Goal: Task Accomplishment & Management: Use online tool/utility

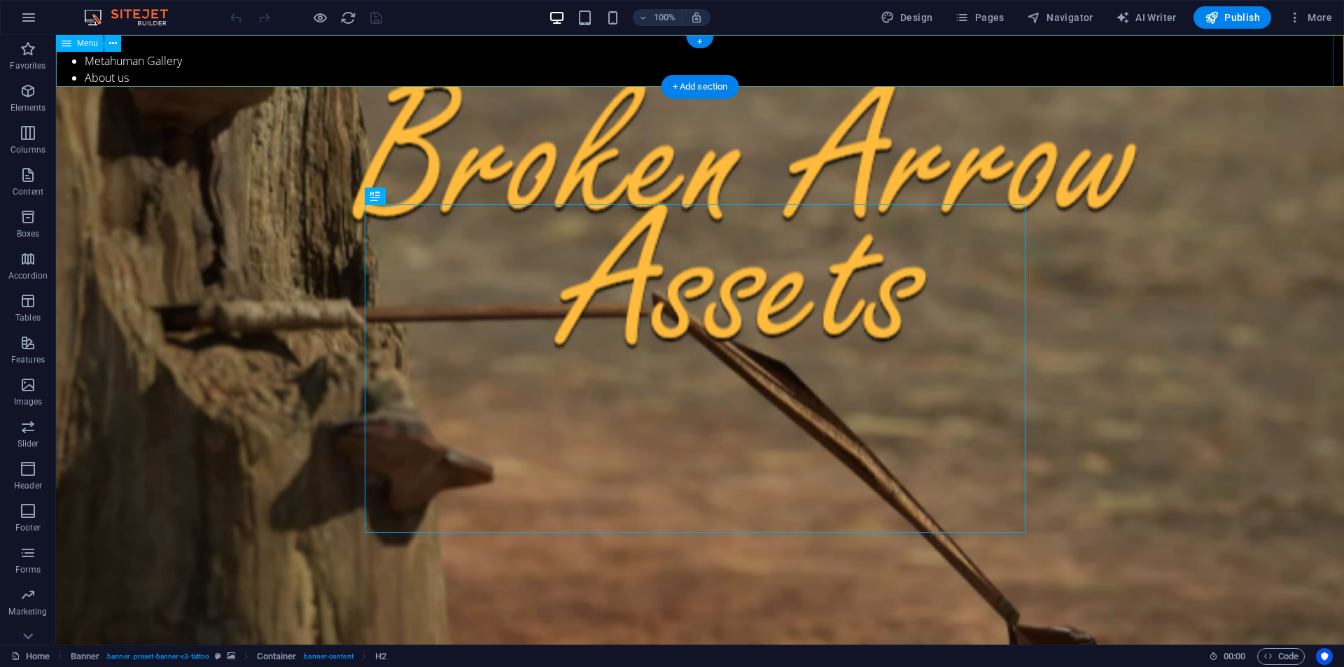
click at [190, 59] on nav "Home Metahuman Gallery About us" at bounding box center [700, 61] width 1288 height 52
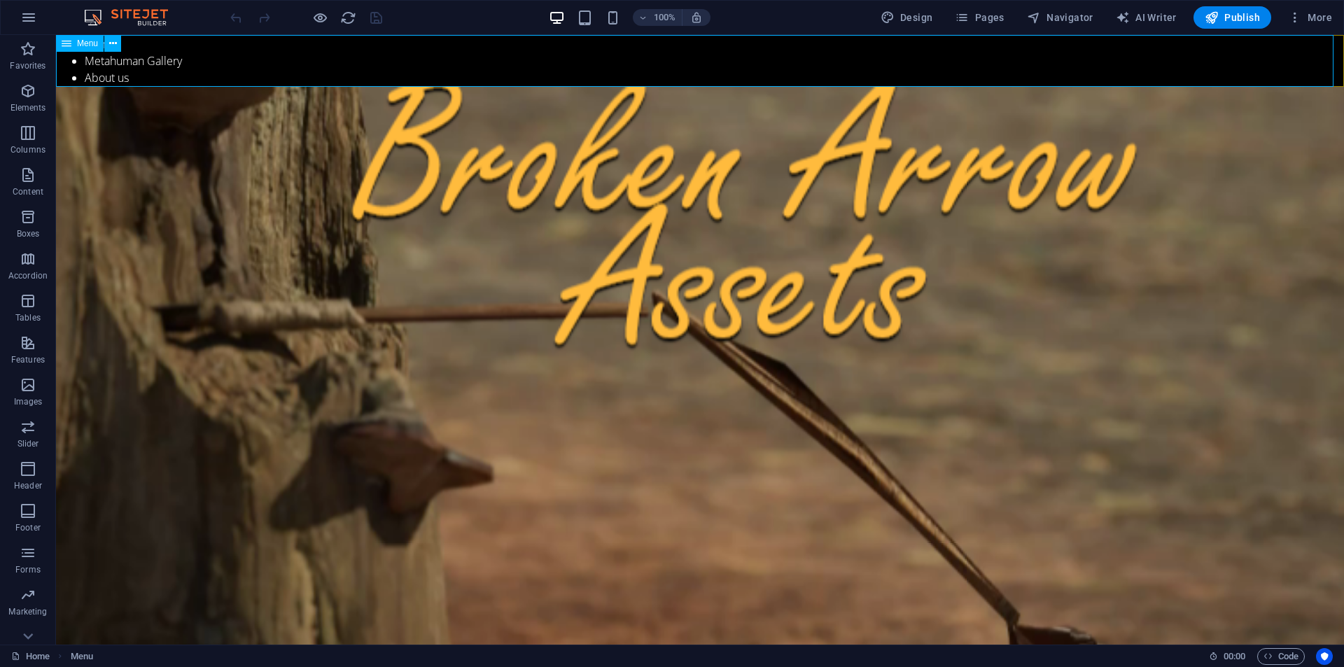
click at [111, 39] on icon at bounding box center [113, 43] width 8 height 15
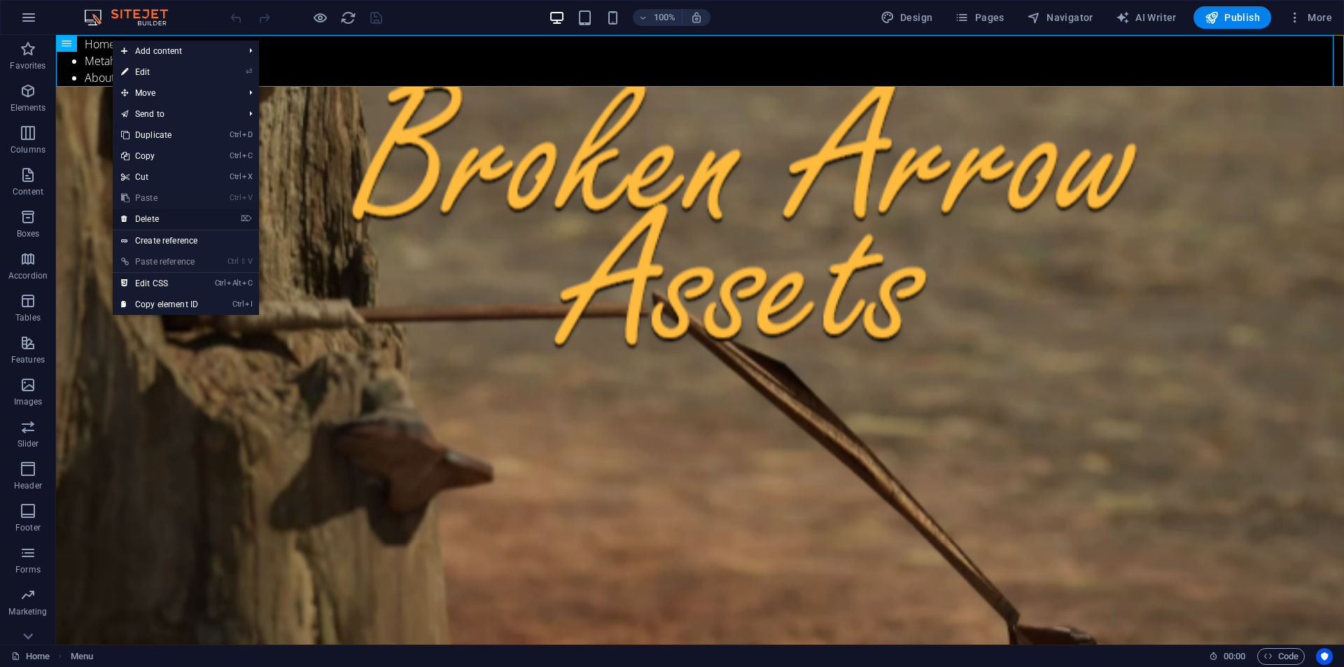
click at [136, 216] on link "⌦ Delete" at bounding box center [160, 219] width 94 height 21
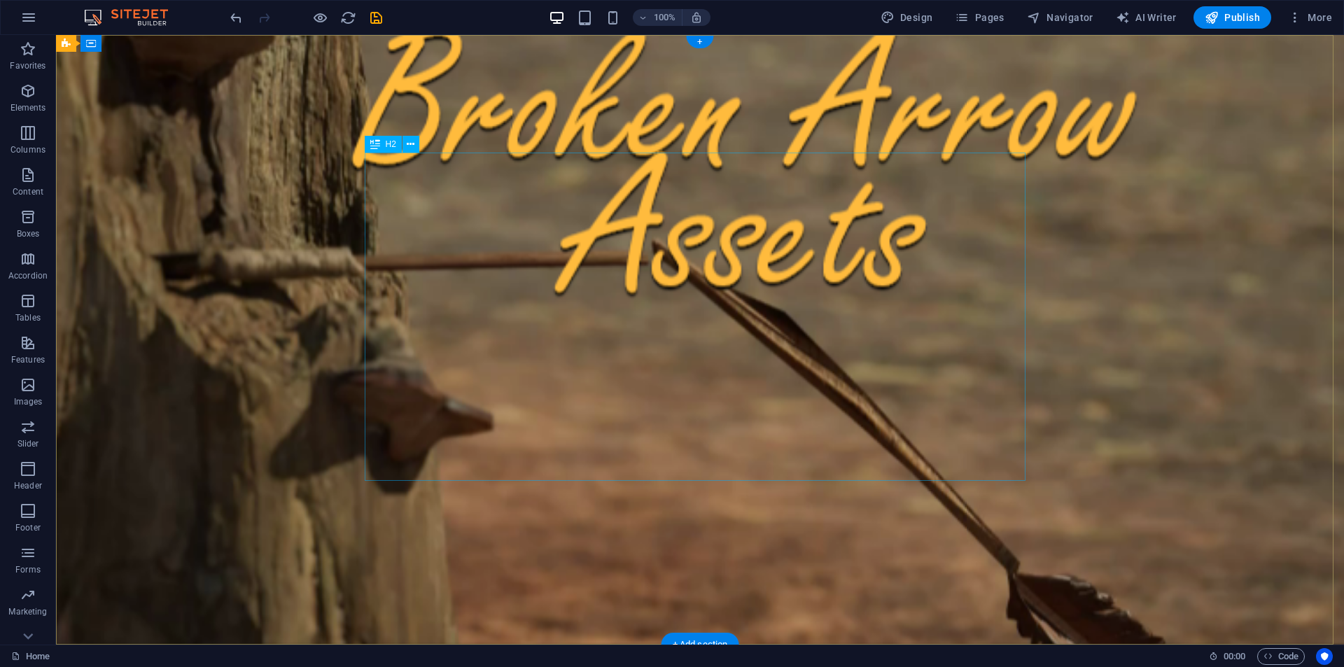
click at [698, 36] on div "+" at bounding box center [699, 42] width 27 height 13
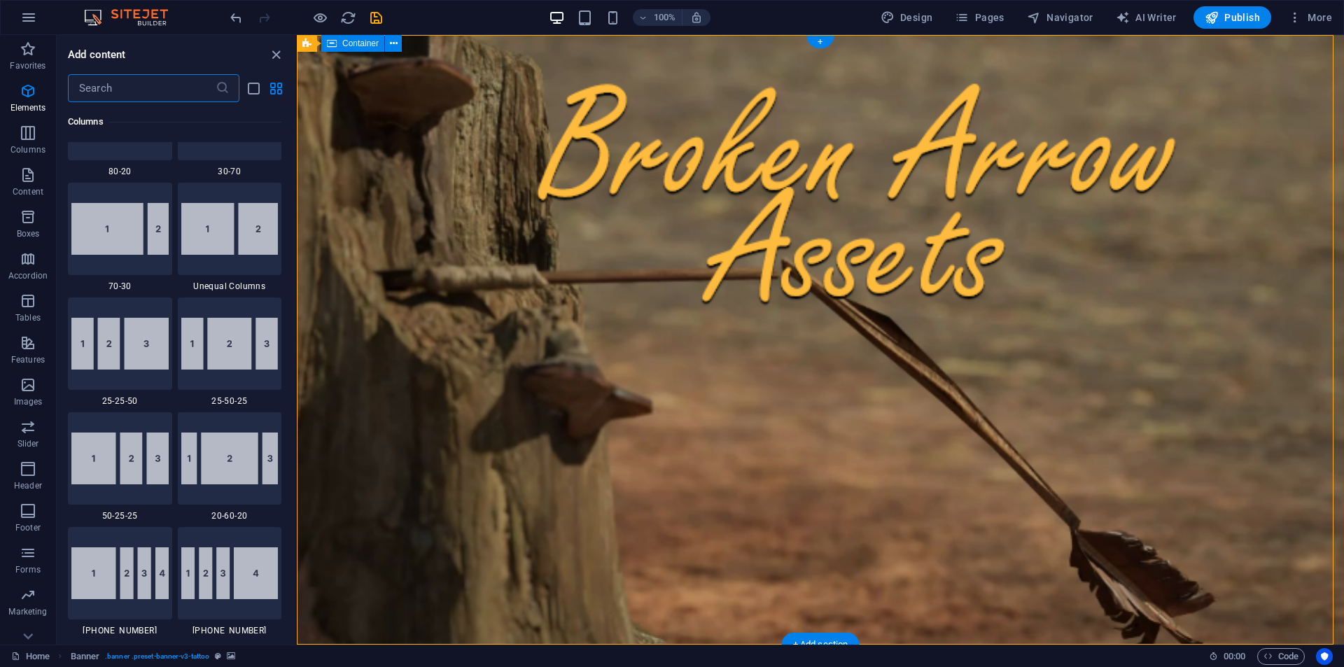
scroll to position [2449, 0]
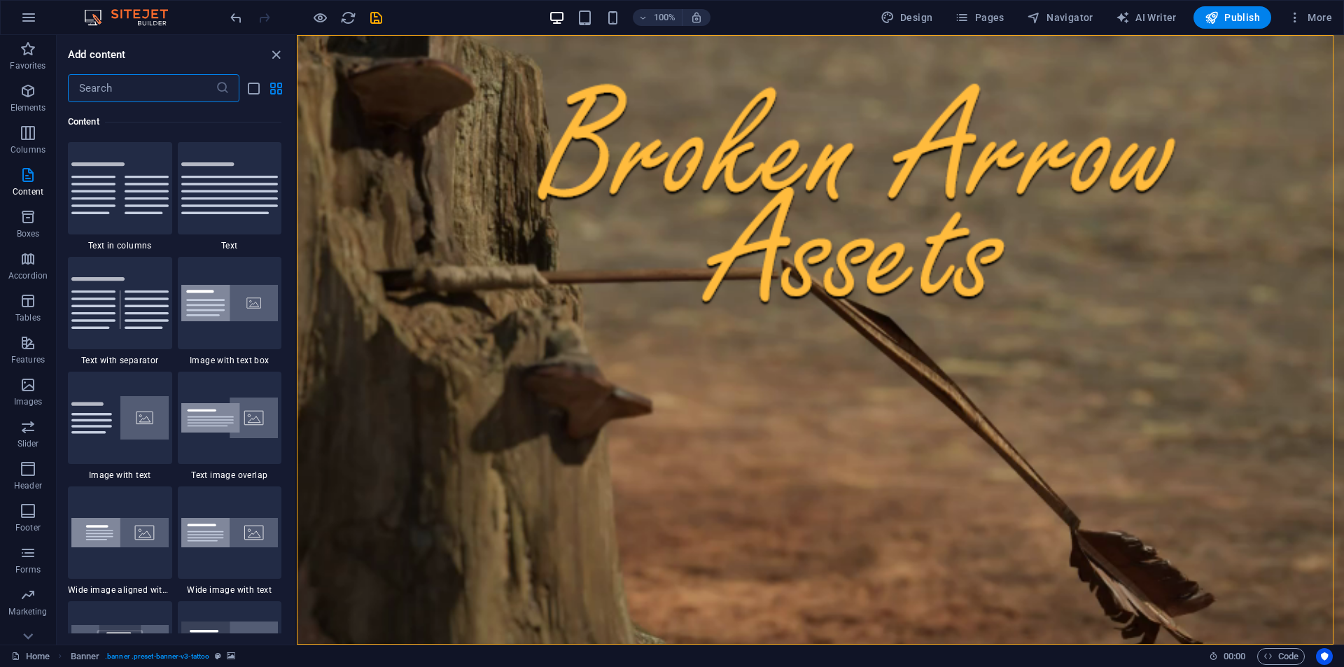
click at [92, 86] on input "text" at bounding box center [142, 88] width 148 height 28
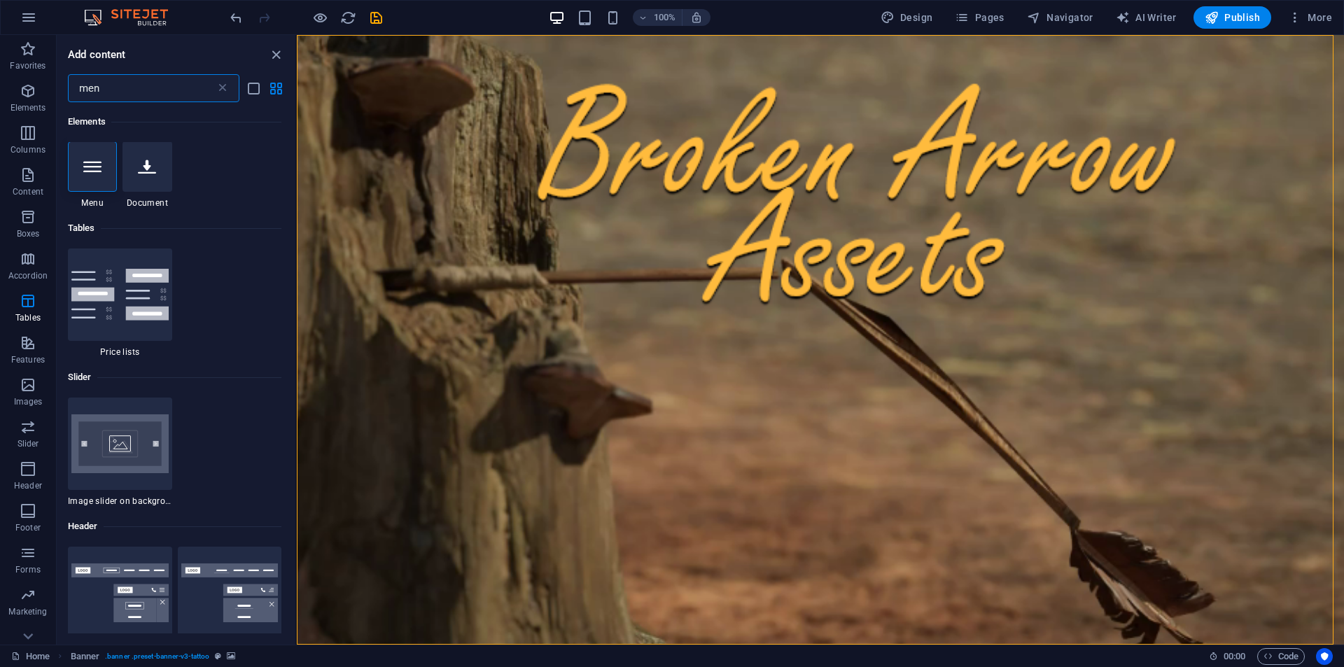
scroll to position [0, 0]
type input "menu"
click at [85, 160] on icon at bounding box center [92, 167] width 18 height 18
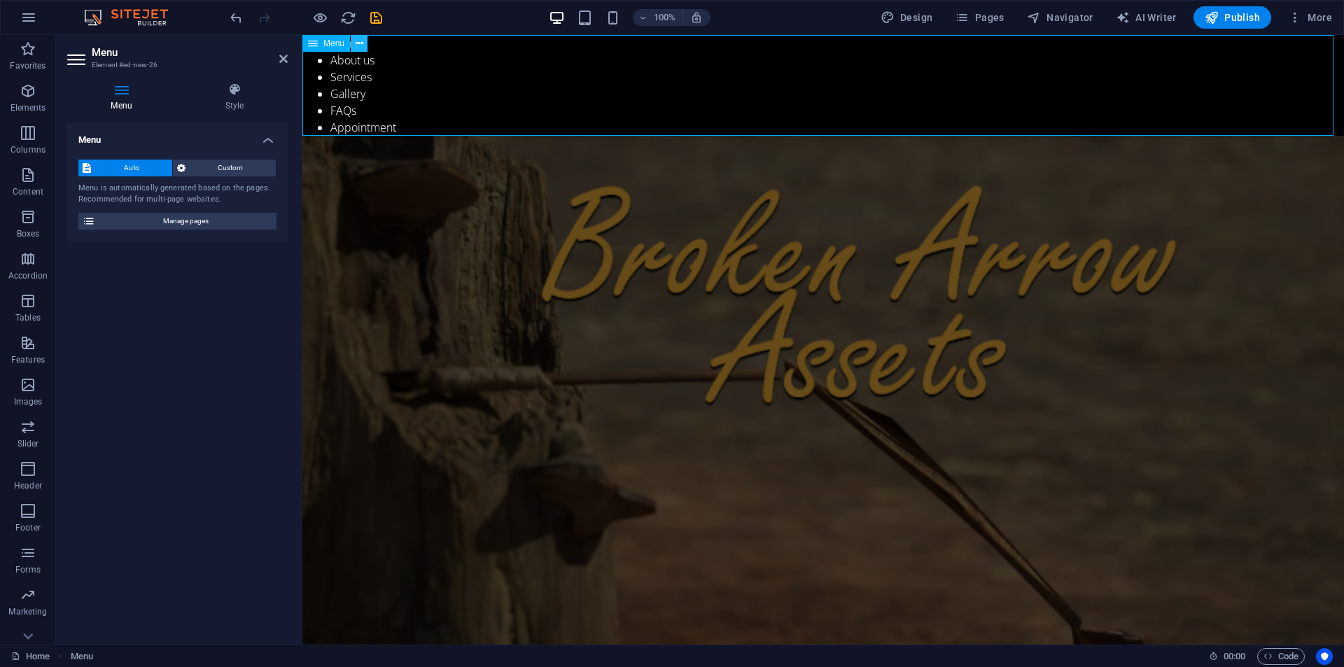
click at [358, 45] on icon at bounding box center [360, 43] width 8 height 15
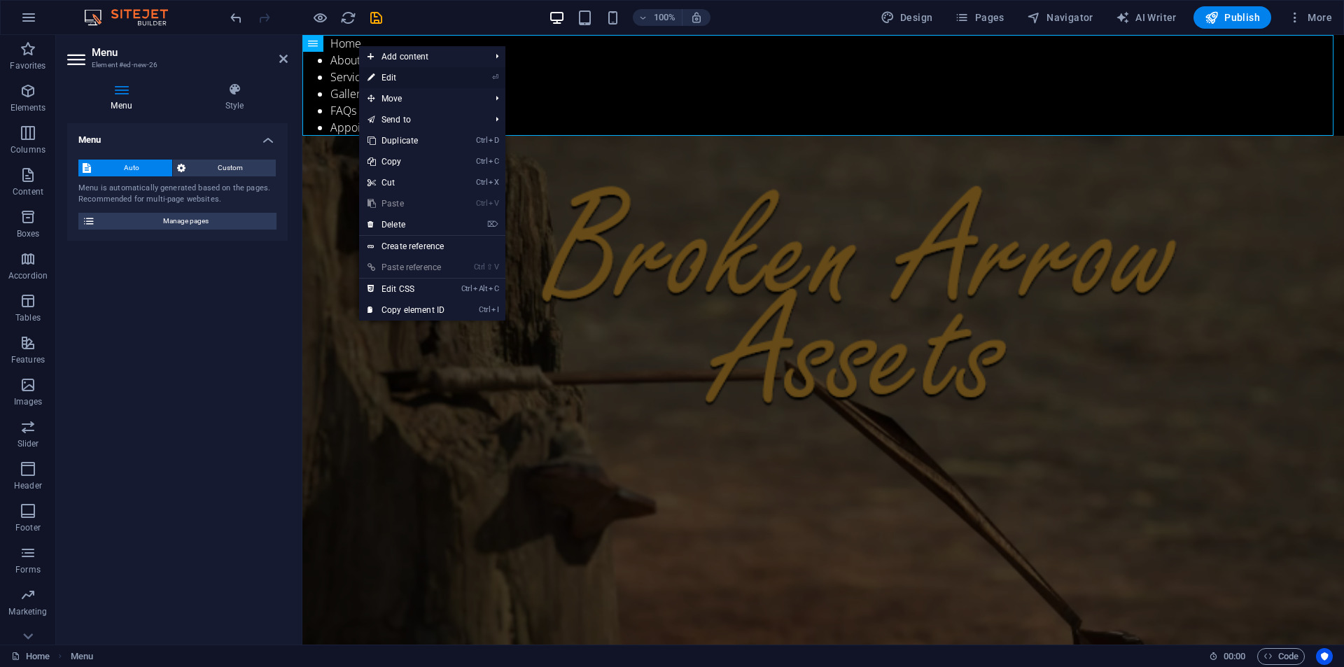
click at [381, 75] on link "⏎ Edit" at bounding box center [406, 77] width 94 height 21
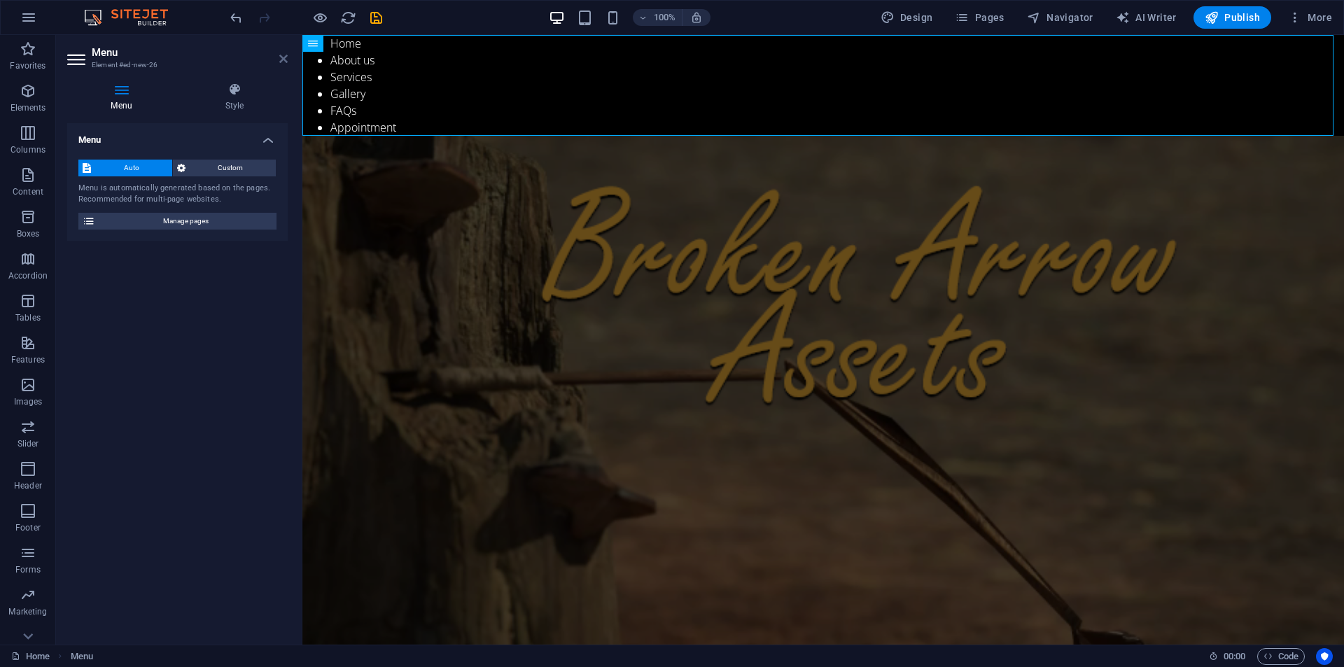
drag, startPoint x: 281, startPoint y: 57, endPoint x: 193, endPoint y: 181, distance: 152.6
click at [281, 57] on icon at bounding box center [283, 58] width 8 height 11
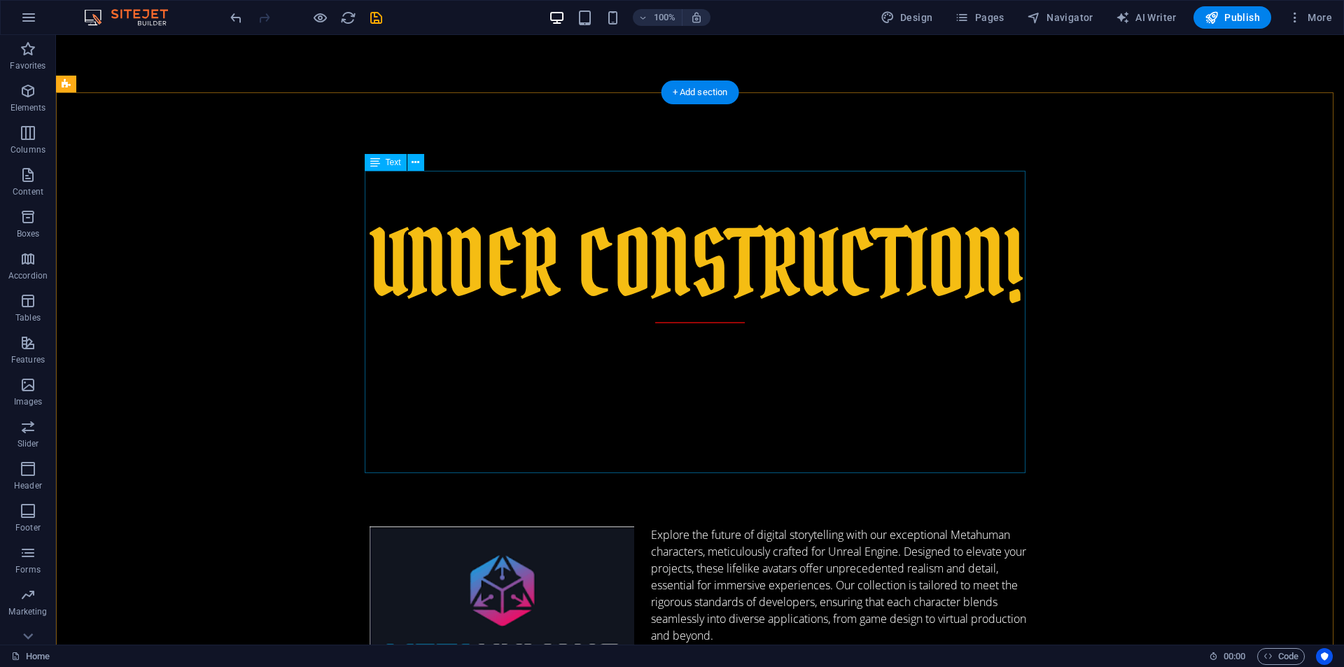
scroll to position [1143, 0]
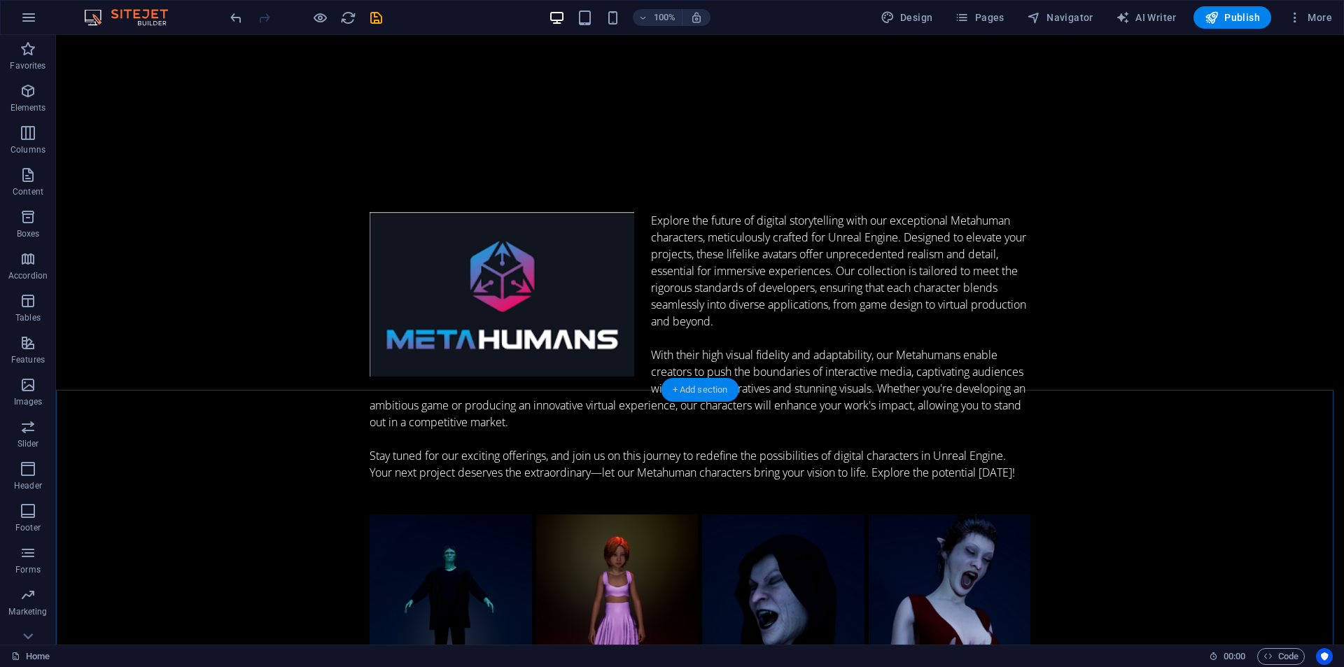
click at [673, 383] on div "+ Add section" at bounding box center [700, 390] width 78 height 24
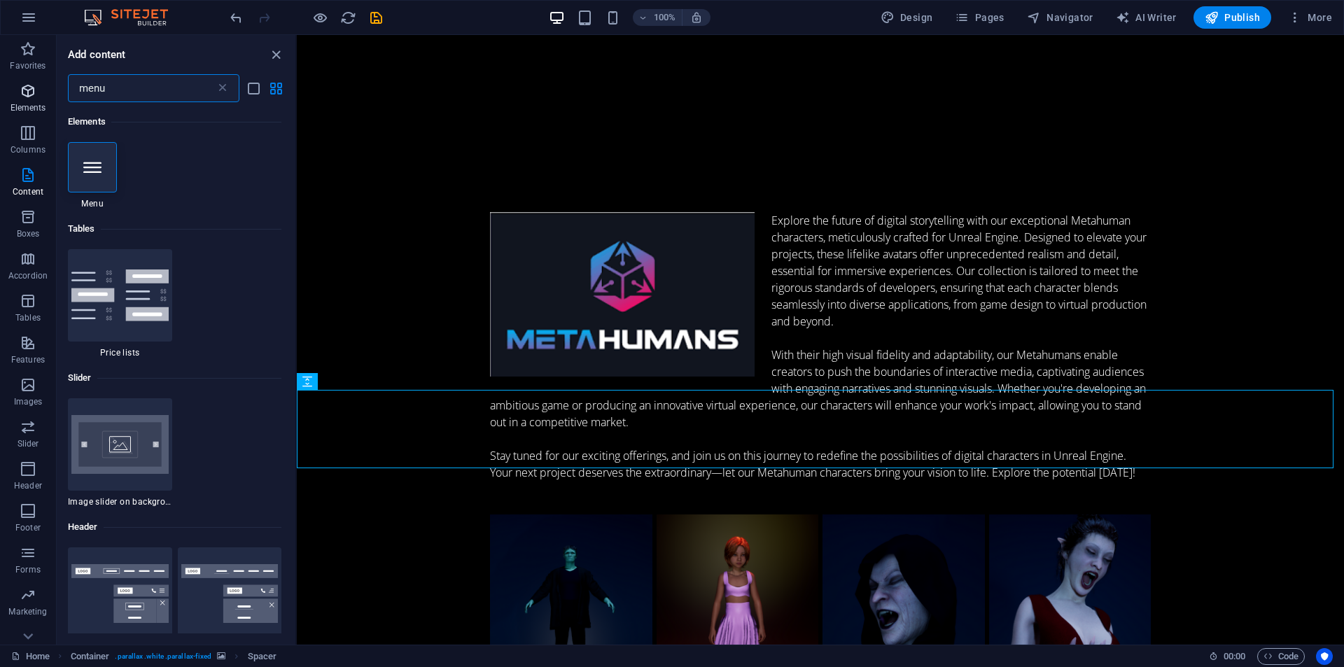
drag, startPoint x: 133, startPoint y: 85, endPoint x: 0, endPoint y: 100, distance: 133.8
click at [0, 100] on div "Favorites Elements Columns Content Boxes Accordion Tables Features Images Slide…" at bounding box center [148, 340] width 297 height 610
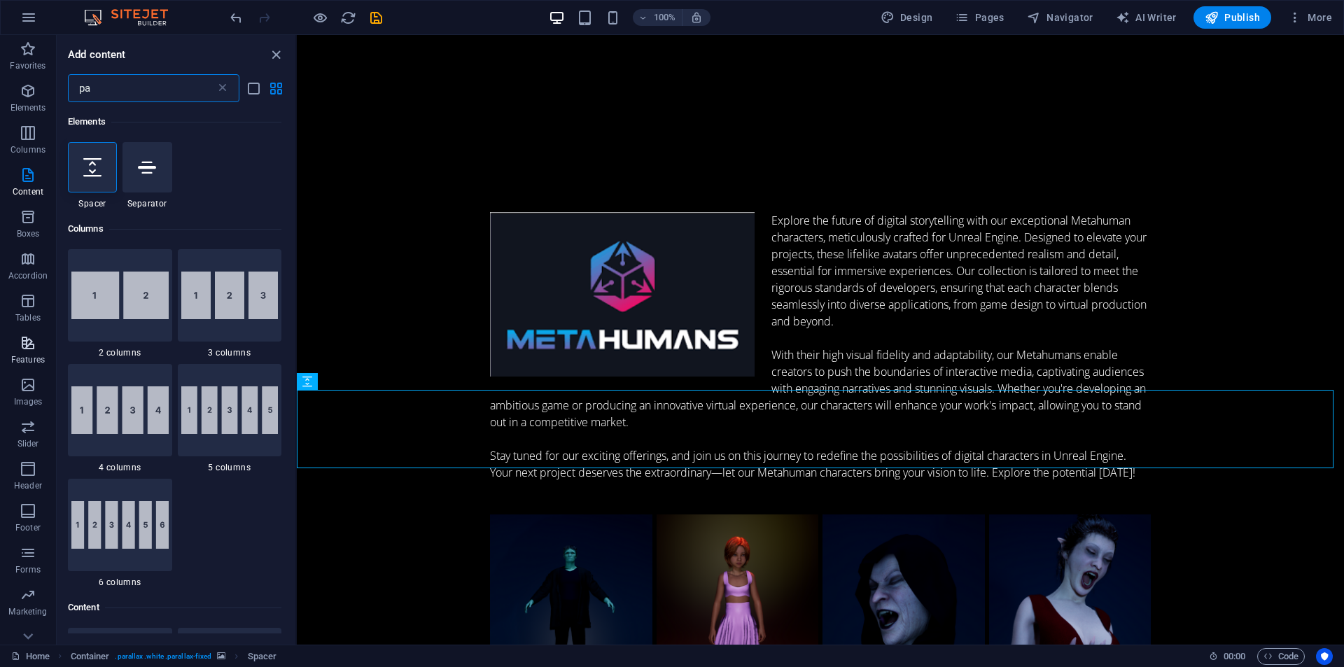
type input "p"
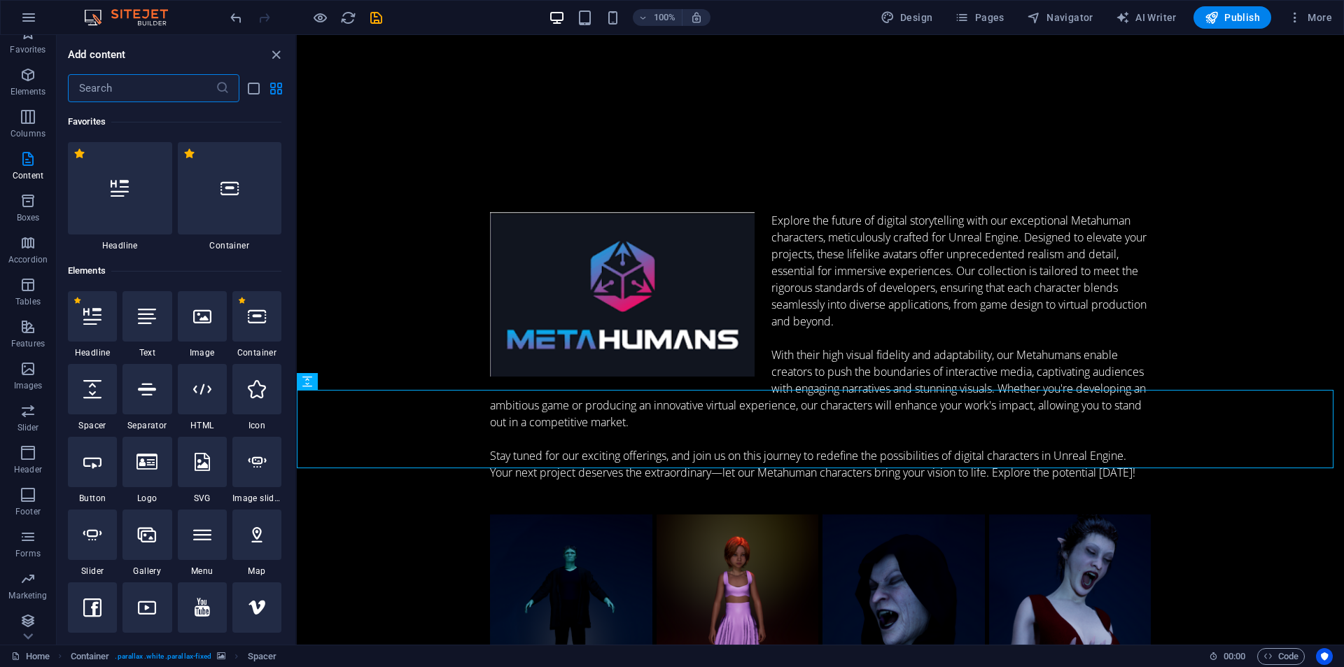
scroll to position [20, 0]
click at [13, 575] on span "Marketing" at bounding box center [28, 583] width 56 height 34
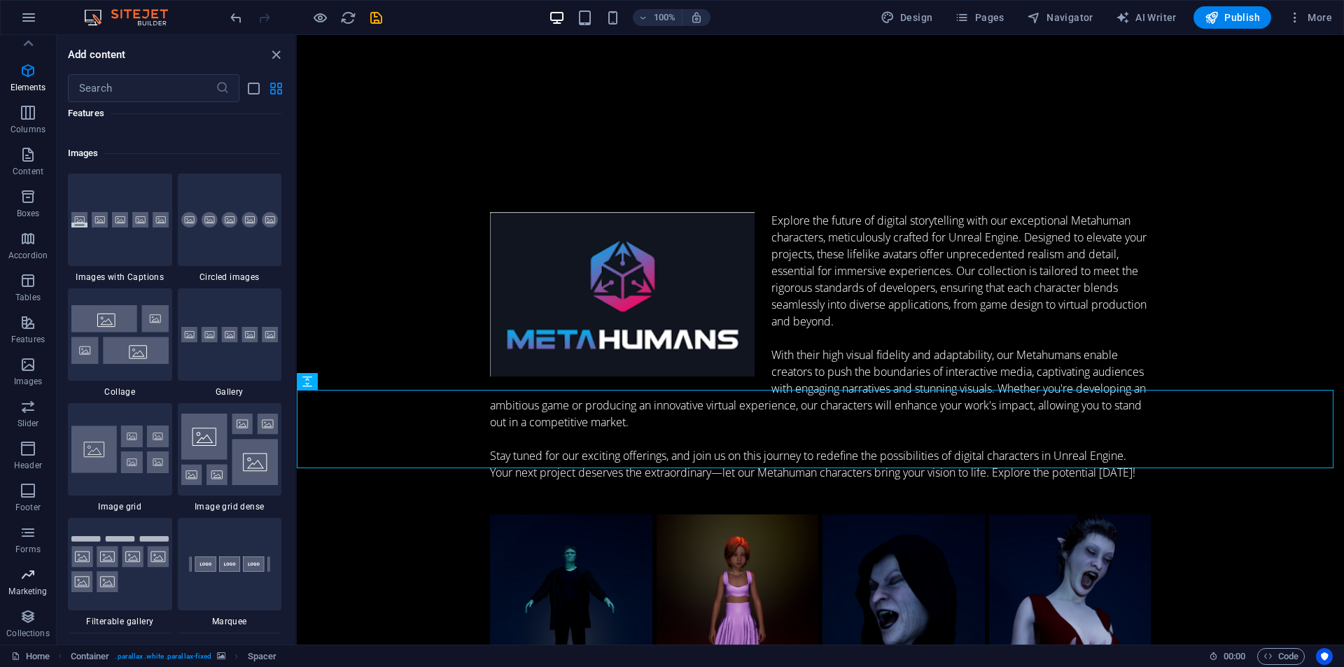
scroll to position [11401, 0]
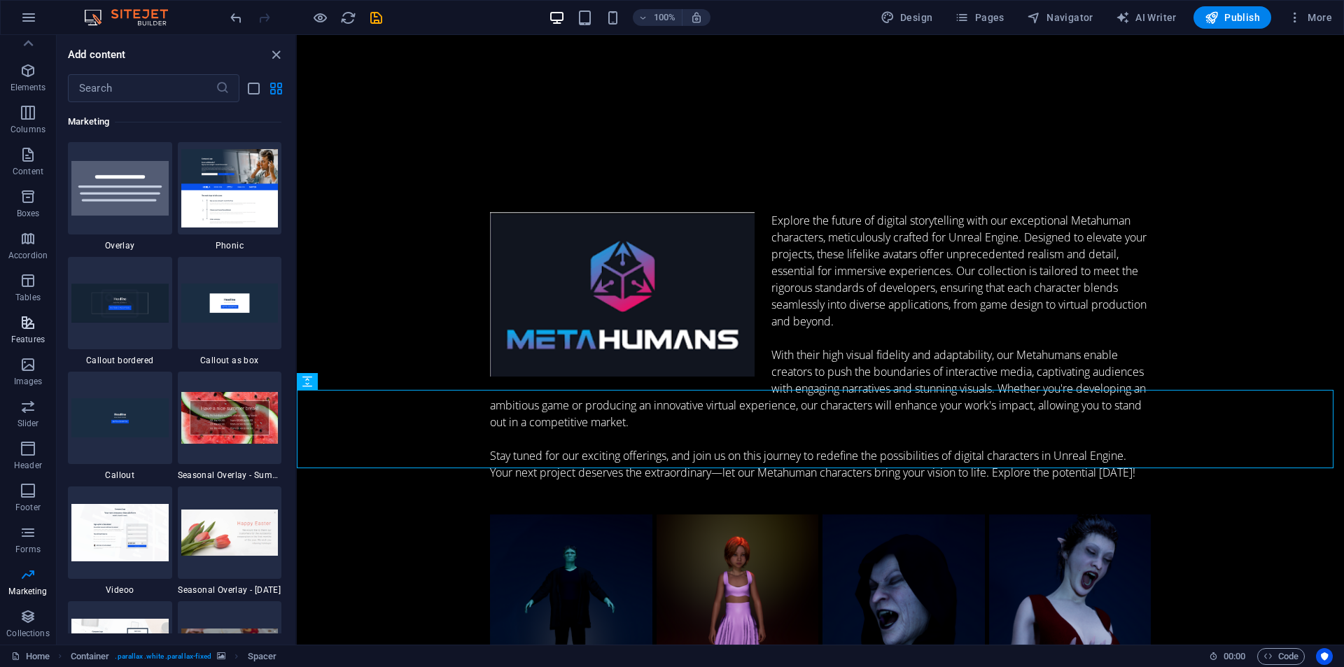
click at [23, 315] on icon "button" at bounding box center [28, 322] width 17 height 17
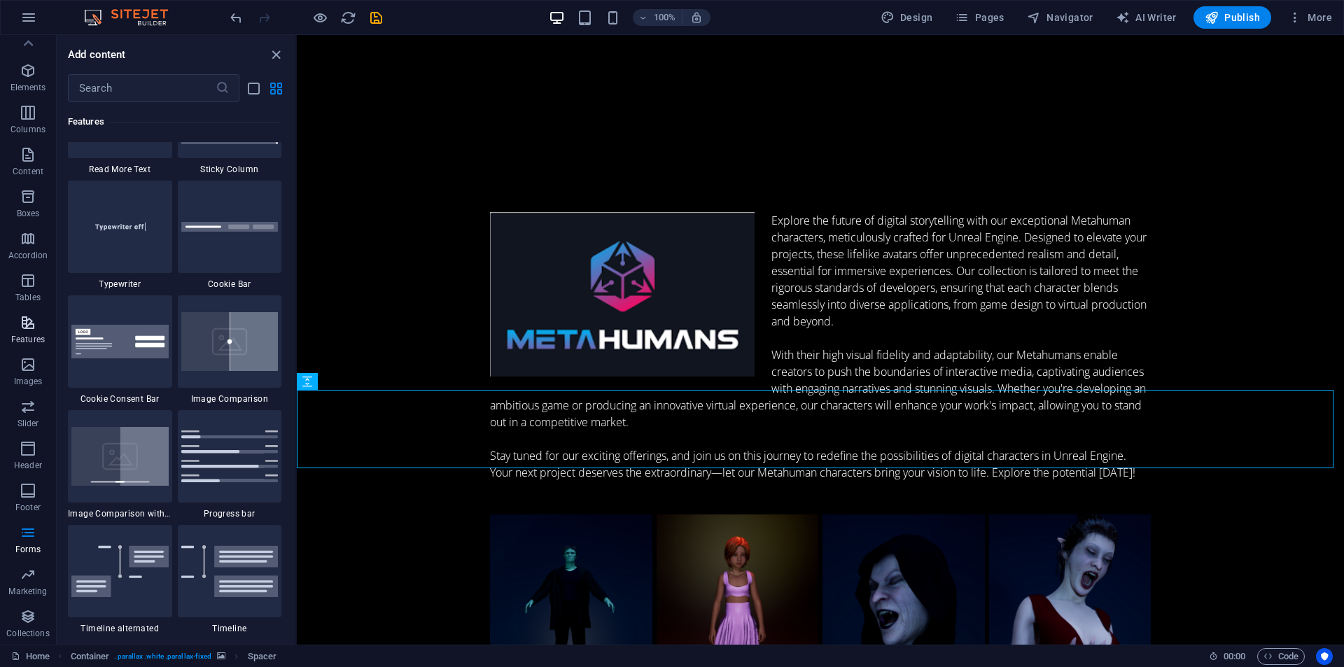
scroll to position [5456, 0]
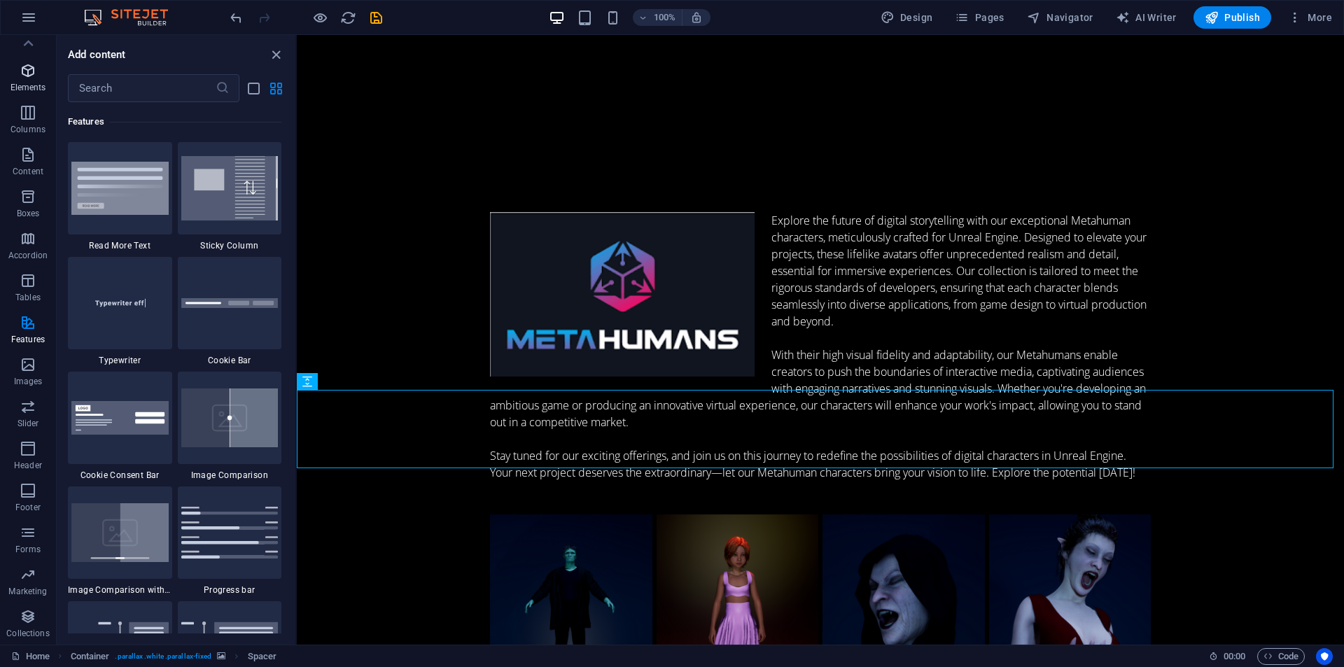
click at [24, 79] on span "Elements" at bounding box center [28, 79] width 56 height 34
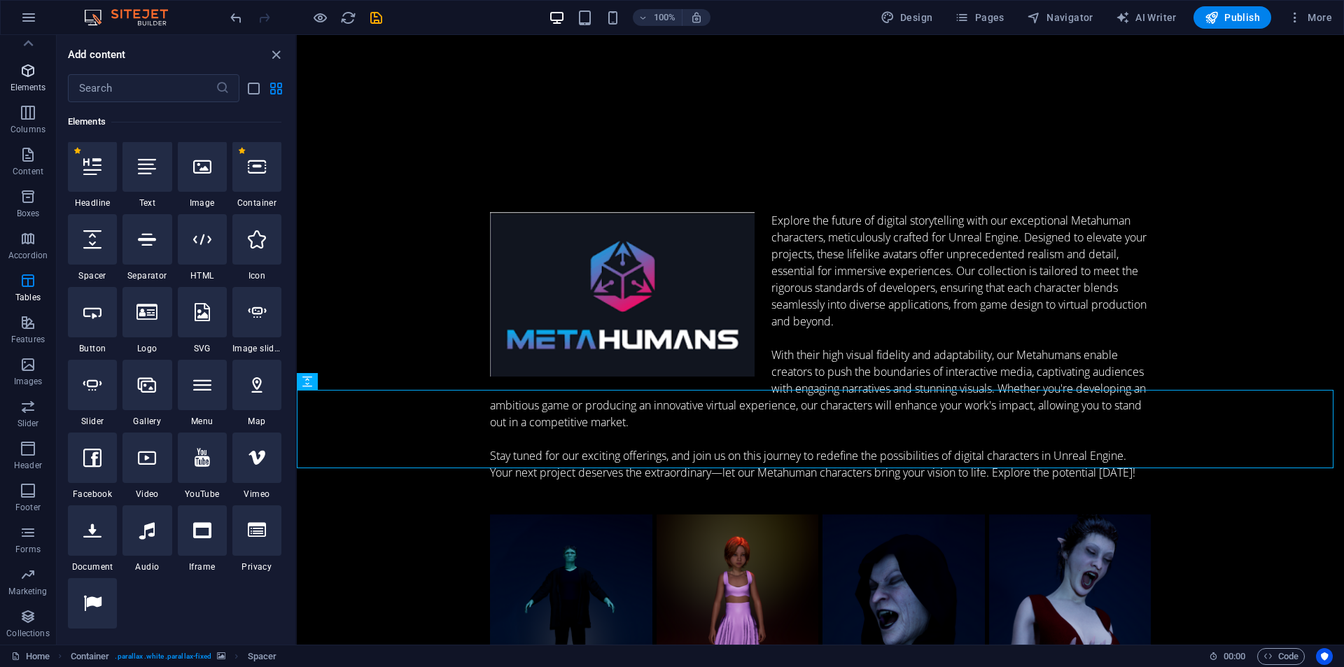
scroll to position [149, 0]
click at [258, 175] on icon at bounding box center [257, 167] width 18 height 18
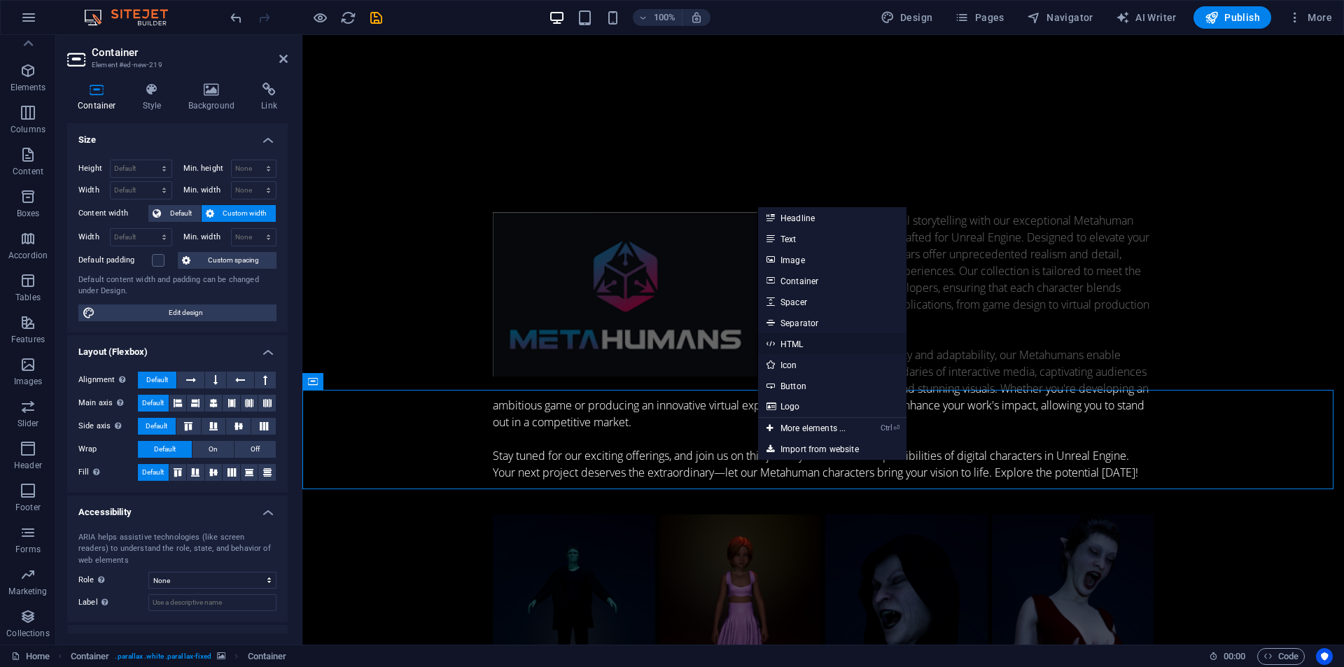
click at [788, 336] on link "HTML" at bounding box center [832, 343] width 148 height 21
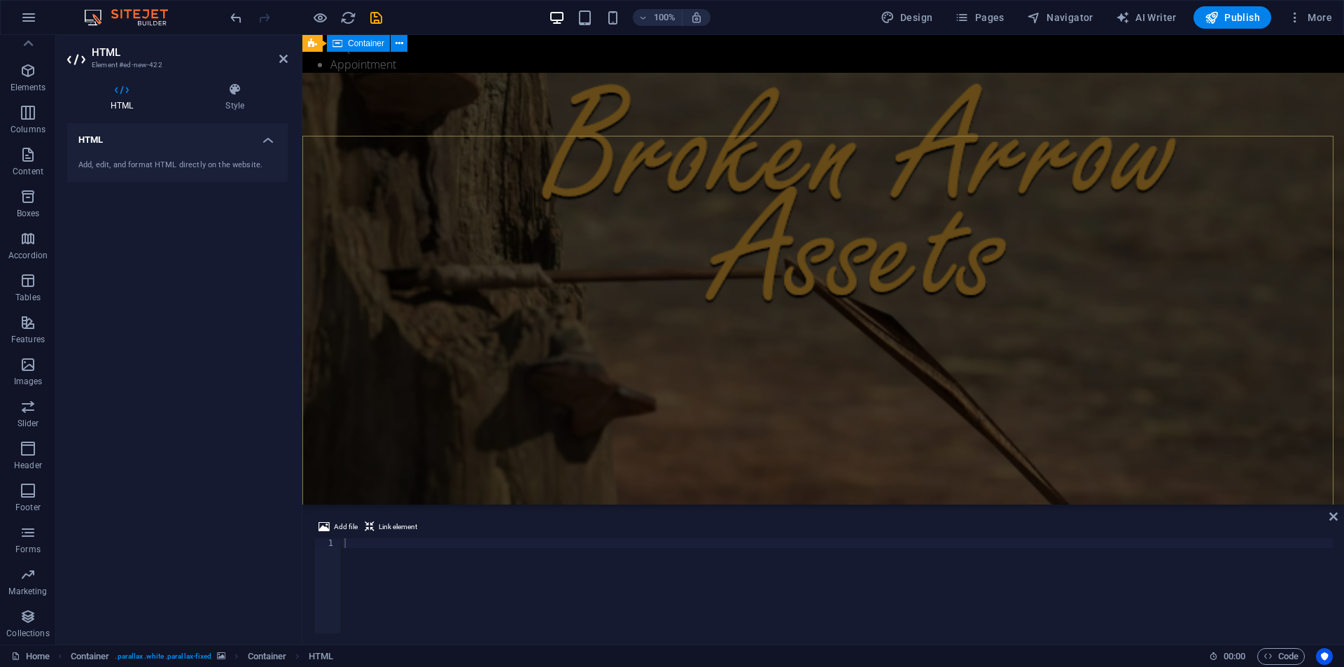
scroll to position [0, 0]
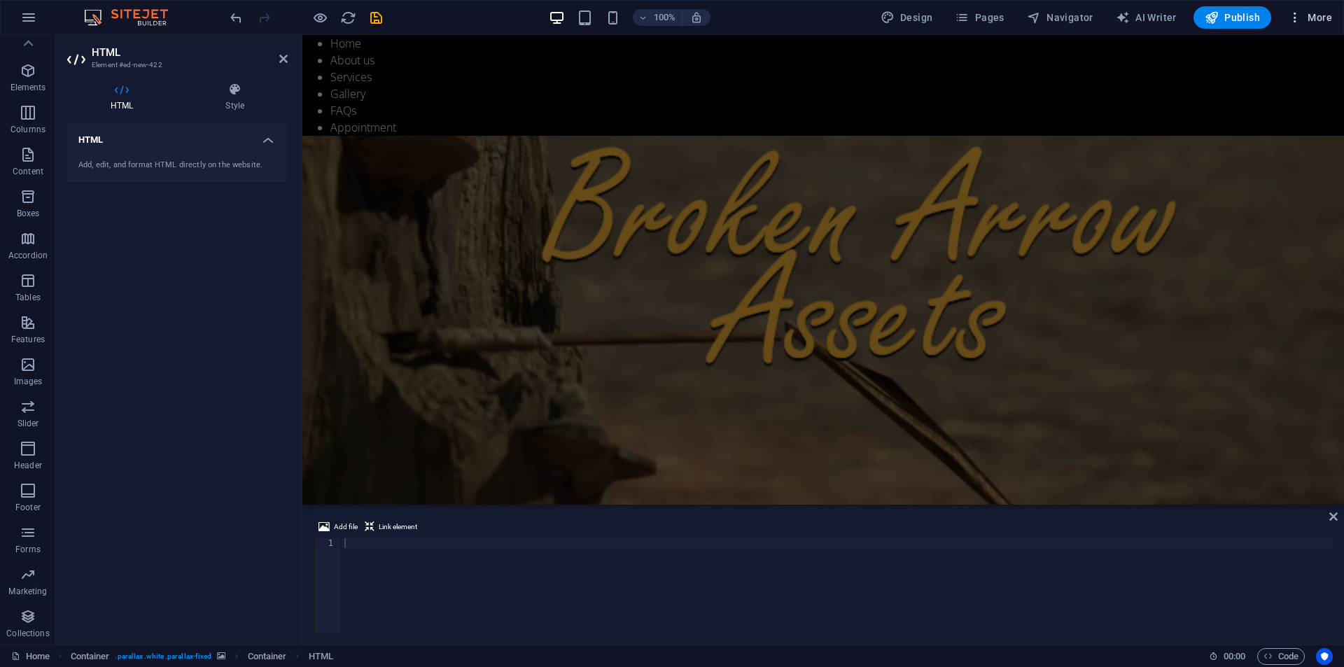
click at [1300, 13] on icon "button" at bounding box center [1295, 17] width 14 height 14
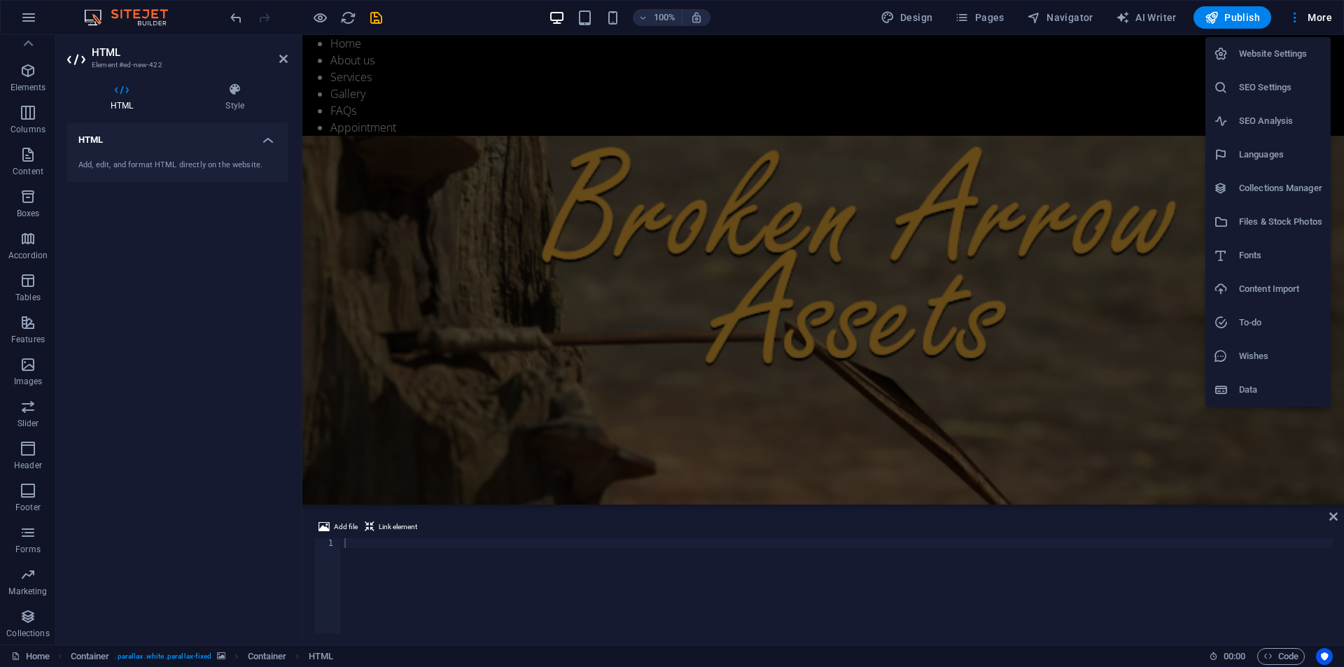
click at [989, 104] on div at bounding box center [672, 333] width 1344 height 667
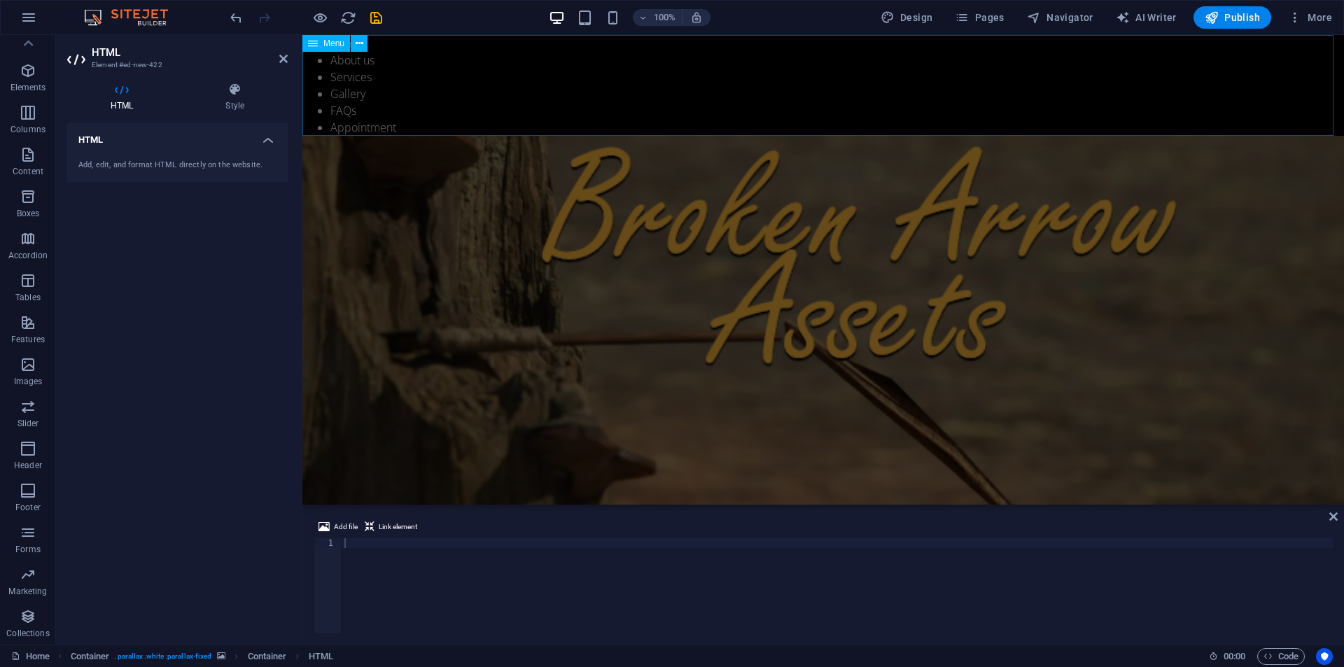
click at [724, 91] on nav "Home About us Services Gallery FAQs Appointment" at bounding box center [822, 85] width 1041 height 101
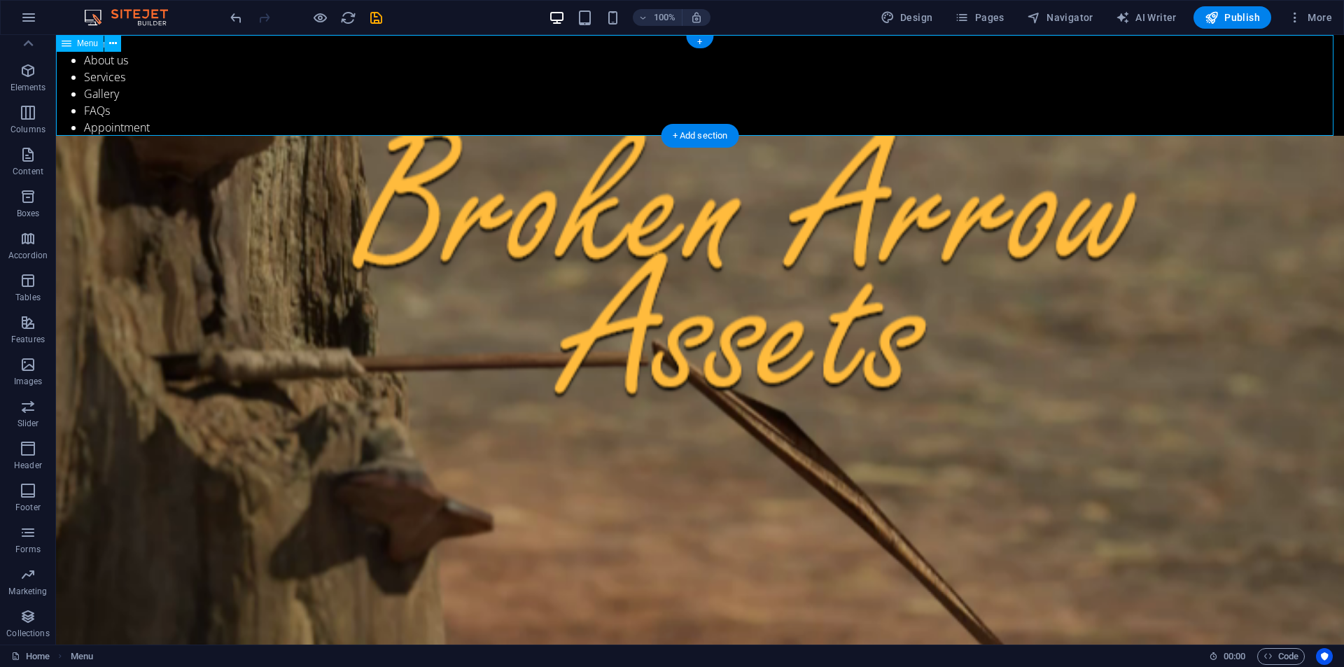
click at [433, 71] on nav "Home About us Services Gallery FAQs Appointment" at bounding box center [700, 85] width 1288 height 101
drag, startPoint x: 689, startPoint y: 41, endPoint x: 397, endPoint y: 5, distance: 294.7
click at [689, 41] on div "+" at bounding box center [699, 42] width 27 height 13
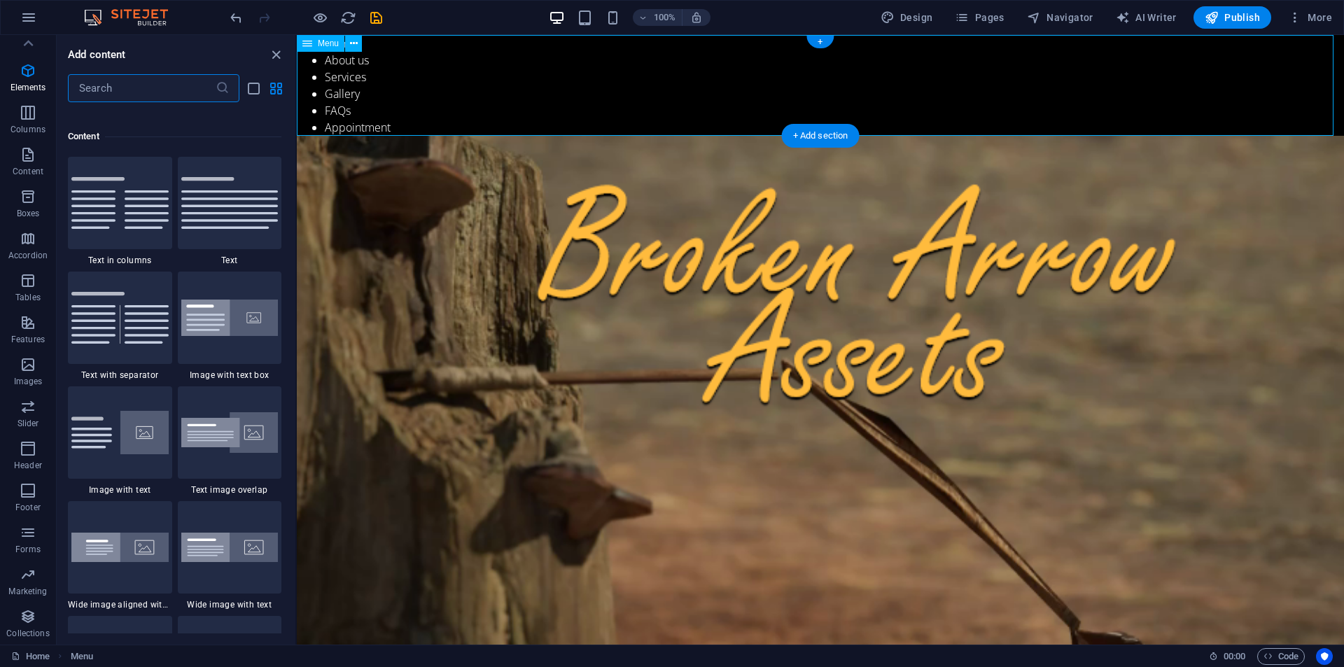
scroll to position [2449, 0]
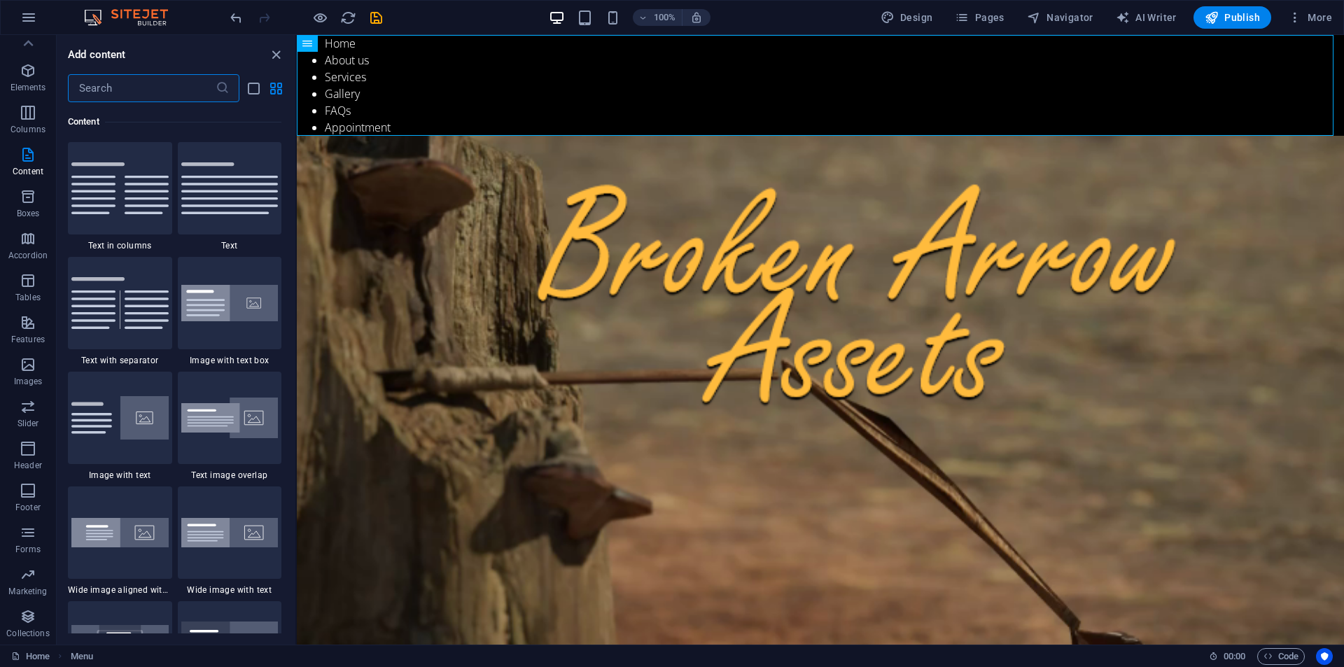
click at [107, 96] on input "text" at bounding box center [142, 88] width 148 height 28
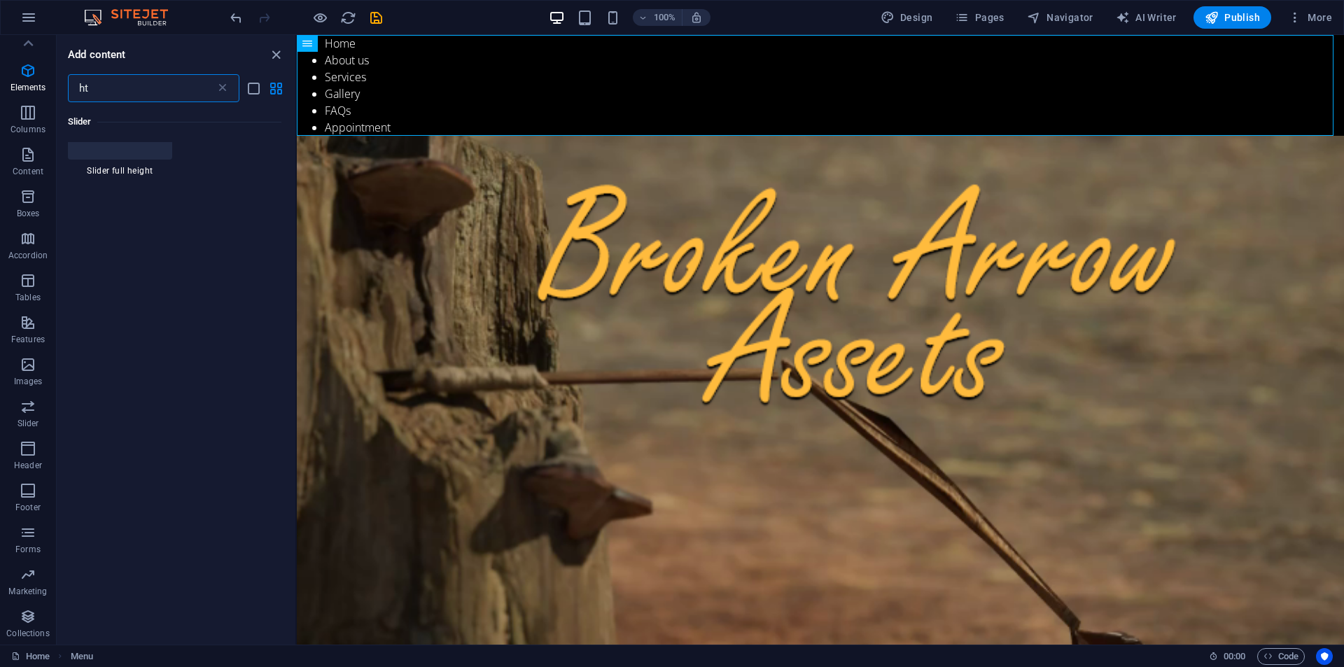
scroll to position [0, 0]
type input "htm"
click at [94, 171] on icon at bounding box center [92, 167] width 18 height 18
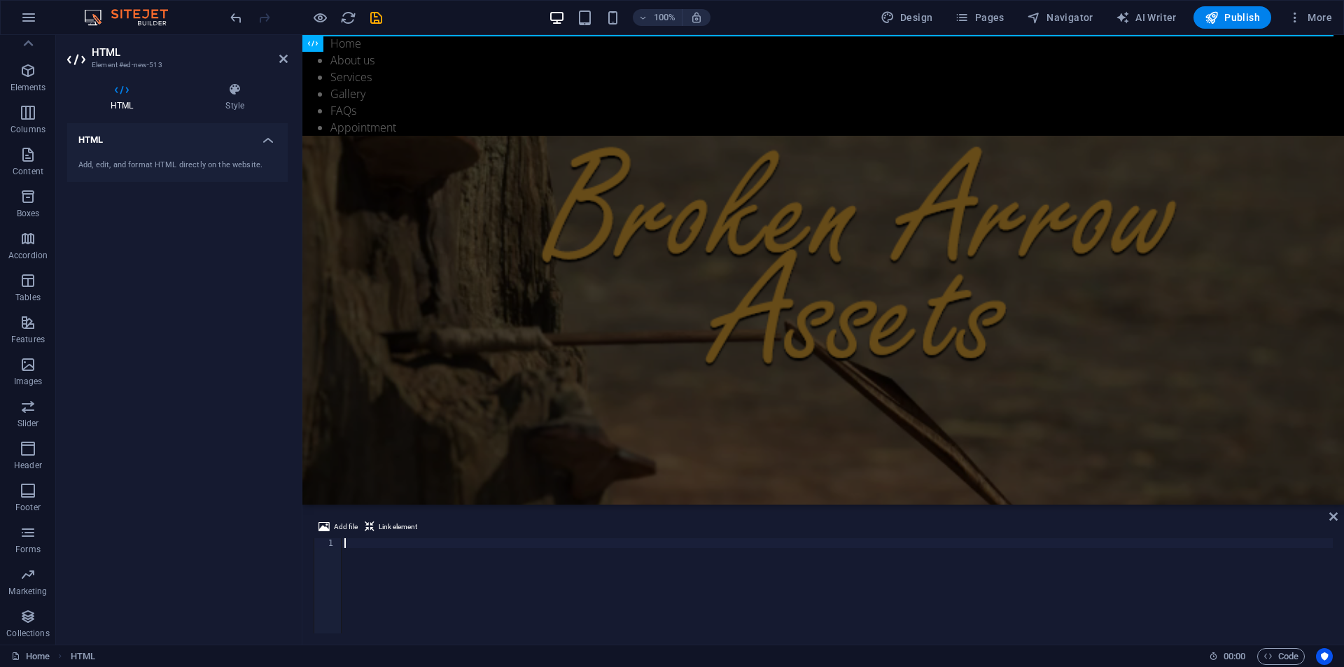
type textarea "</script>"
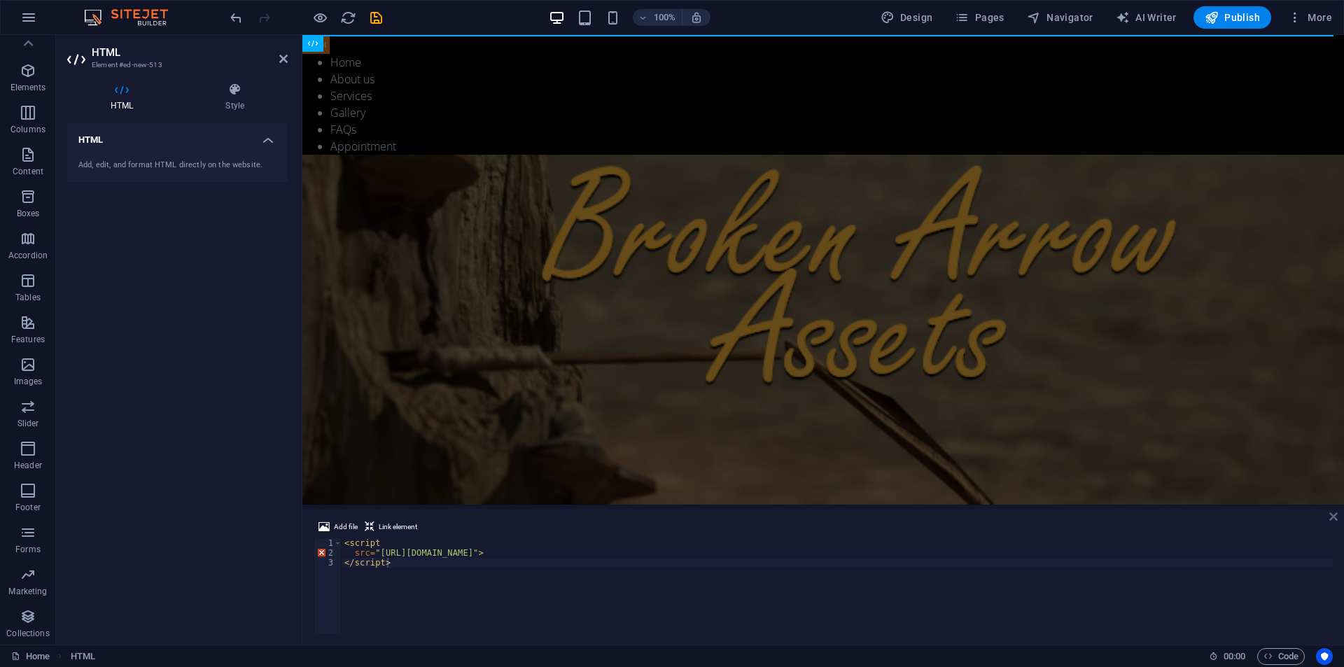
click at [1331, 515] on icon at bounding box center [1333, 516] width 8 height 11
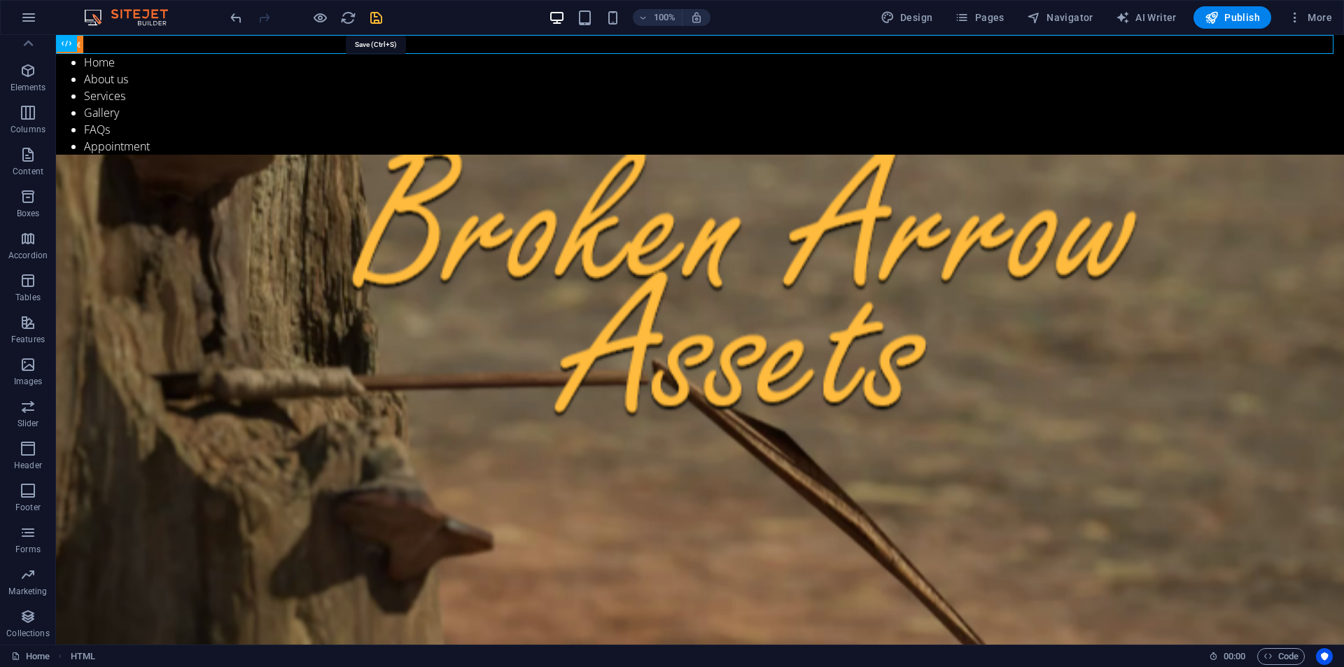
click at [380, 13] on icon "save" at bounding box center [376, 18] width 16 height 16
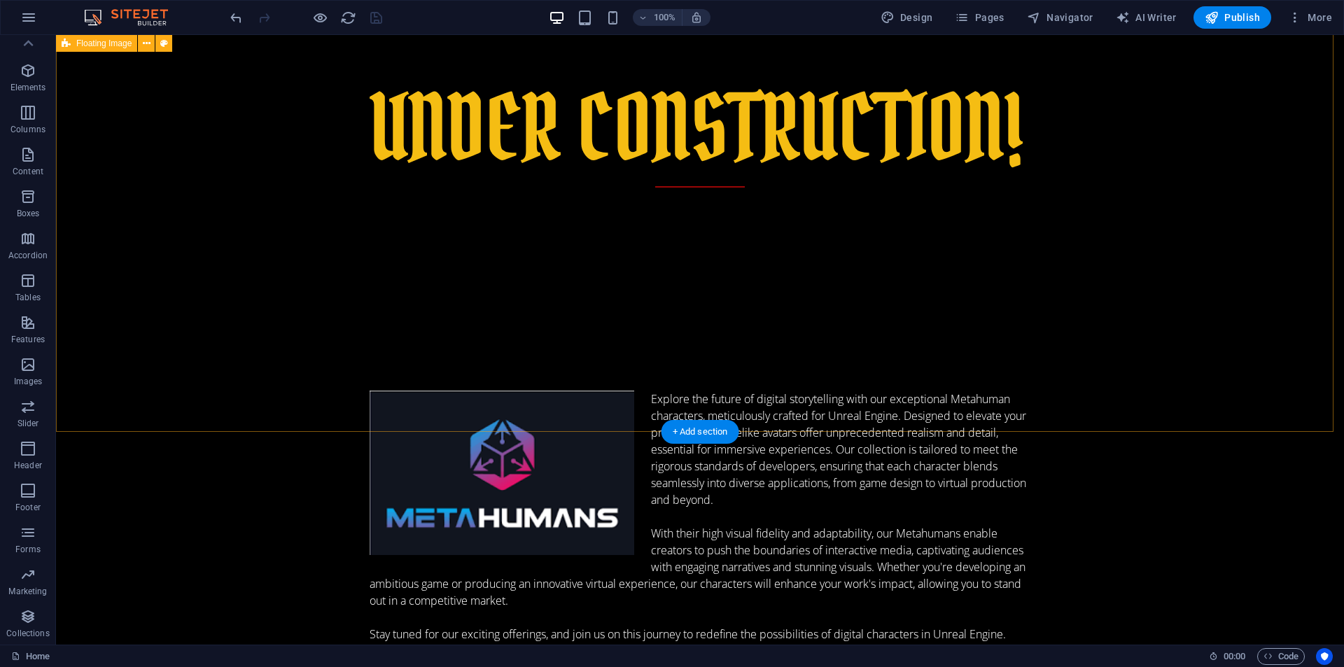
scroll to position [1143, 0]
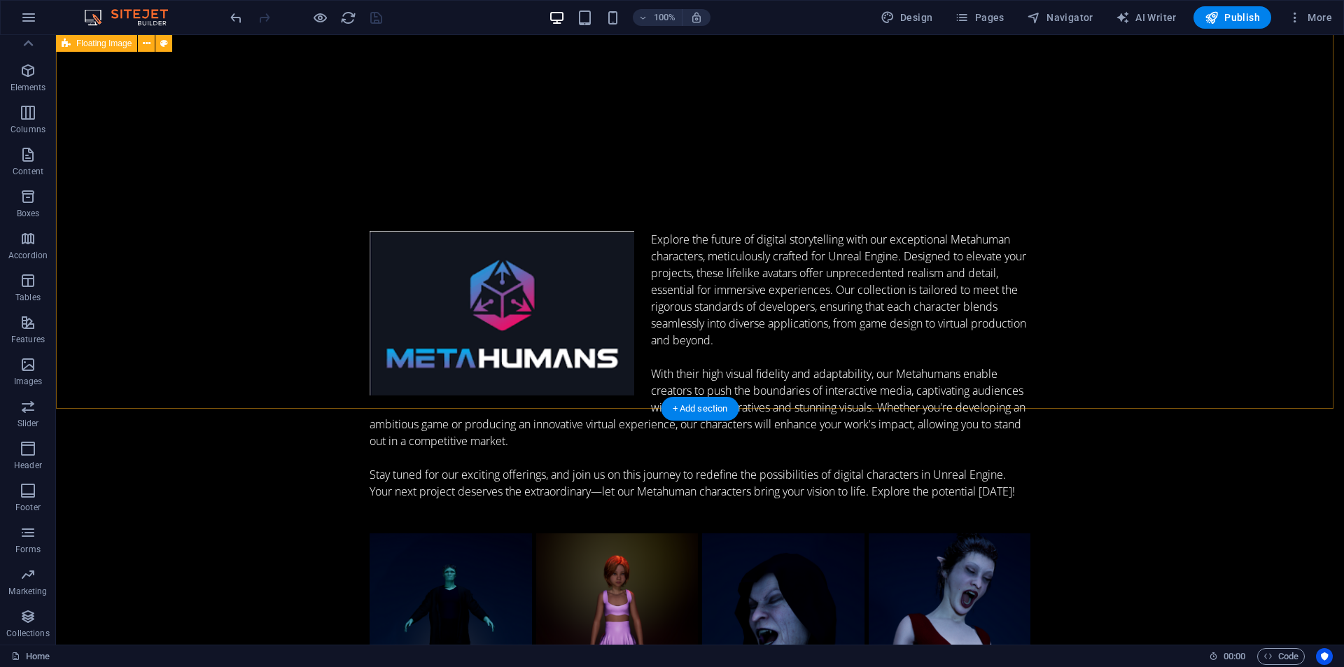
click at [517, 363] on div "Explore the future of digital storytelling with our exceptional Metahuman chara…" at bounding box center [700, 546] width 1288 height 787
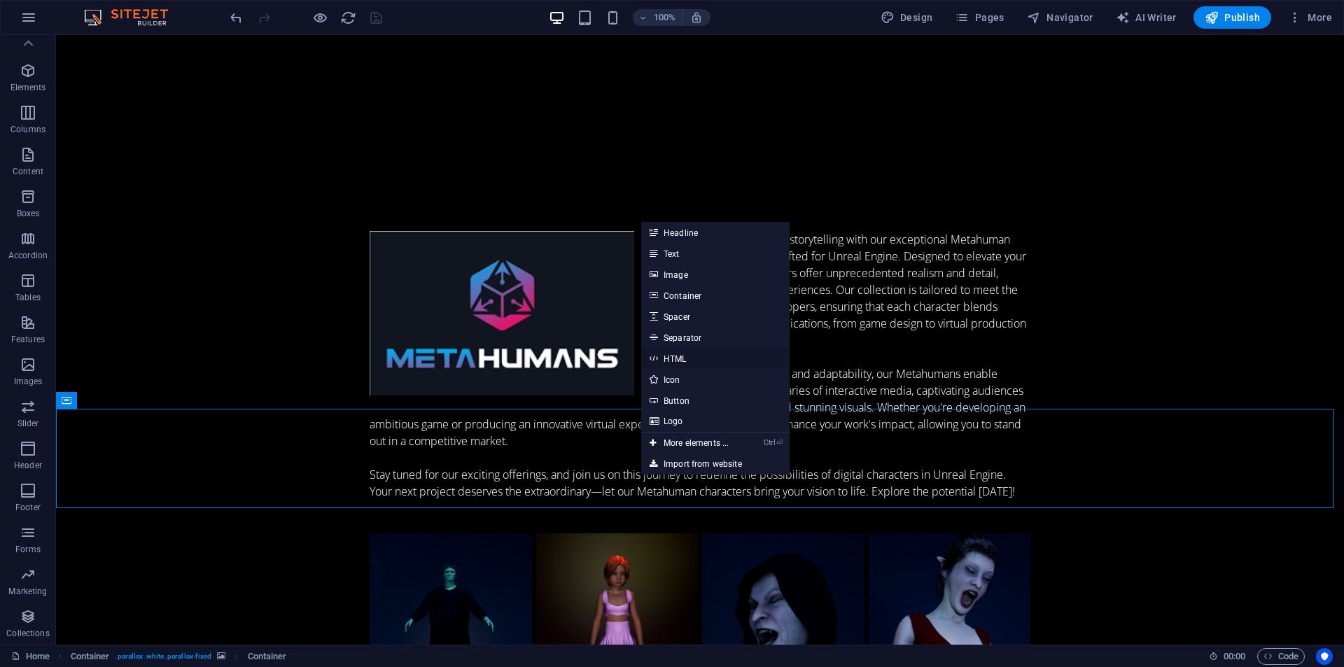
click at [679, 357] on link "HTML" at bounding box center [715, 358] width 148 height 21
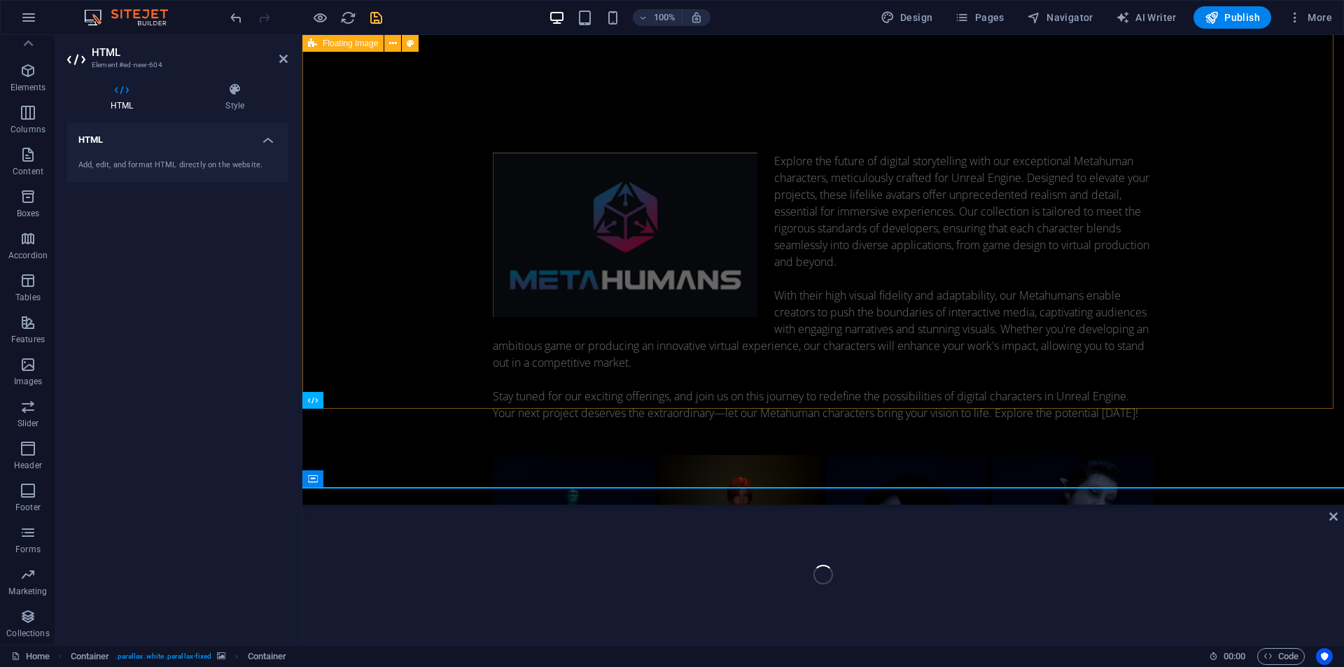
scroll to position [1065, 0]
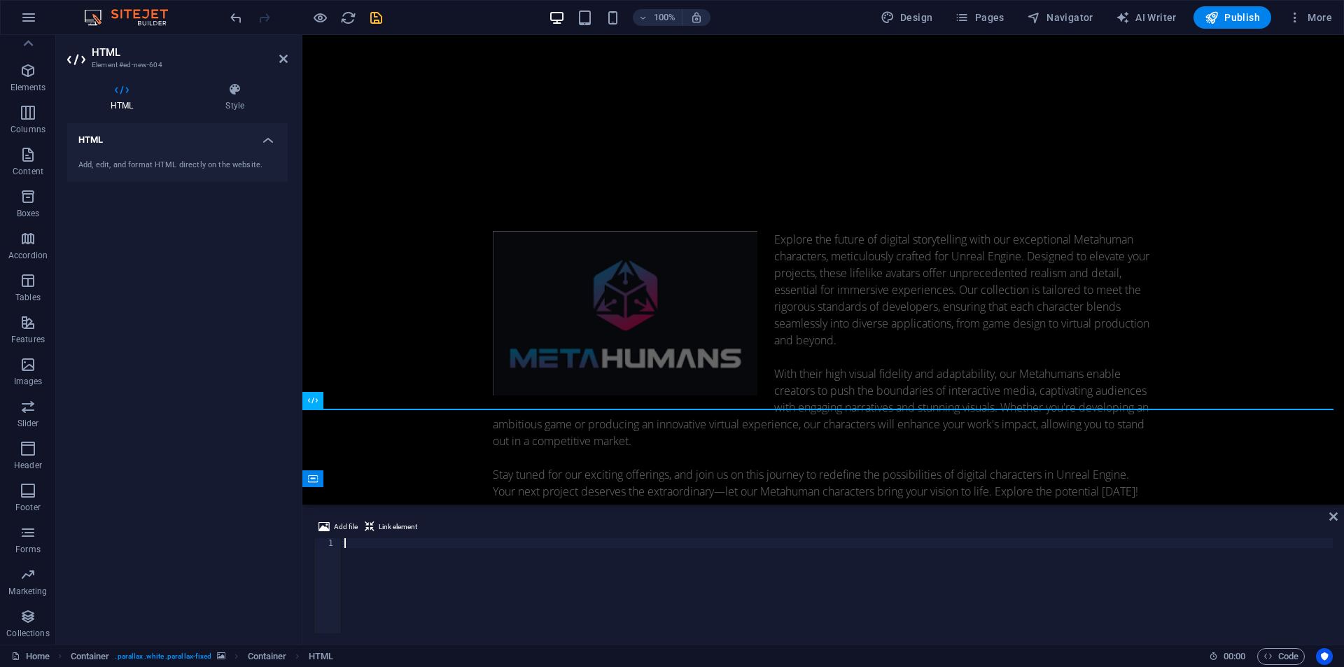
type textarea "</script>"
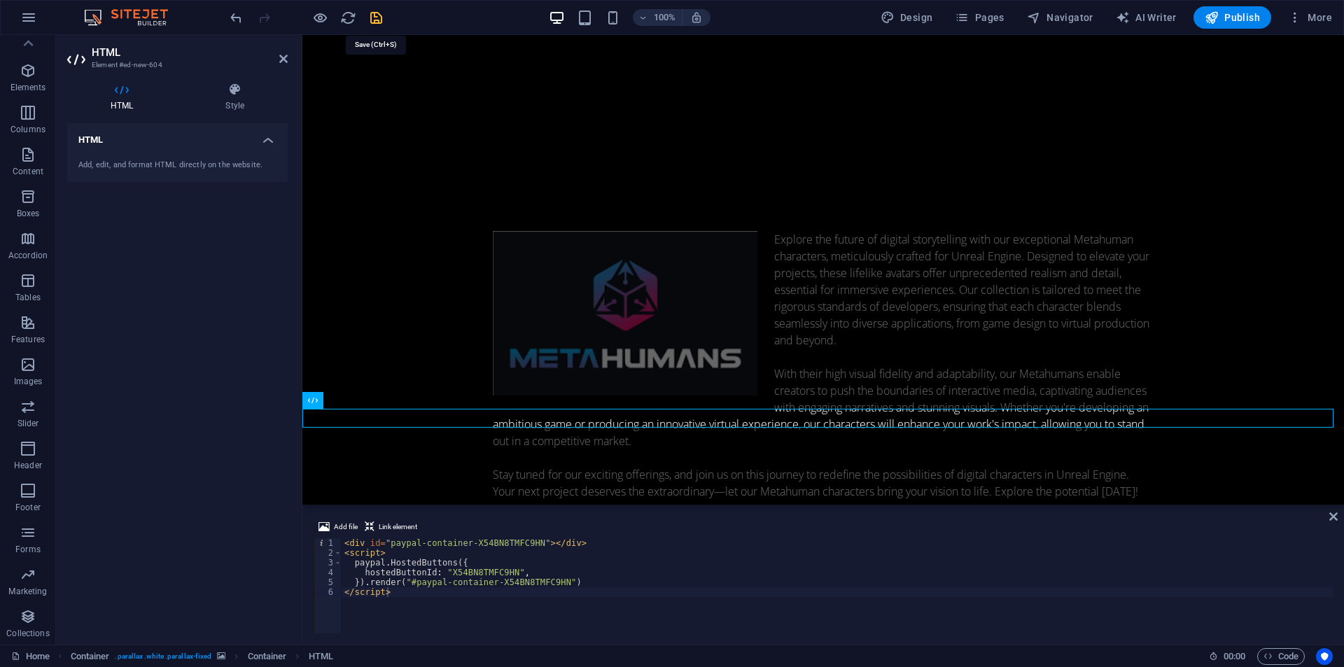
click at [381, 23] on icon "save" at bounding box center [376, 18] width 16 height 16
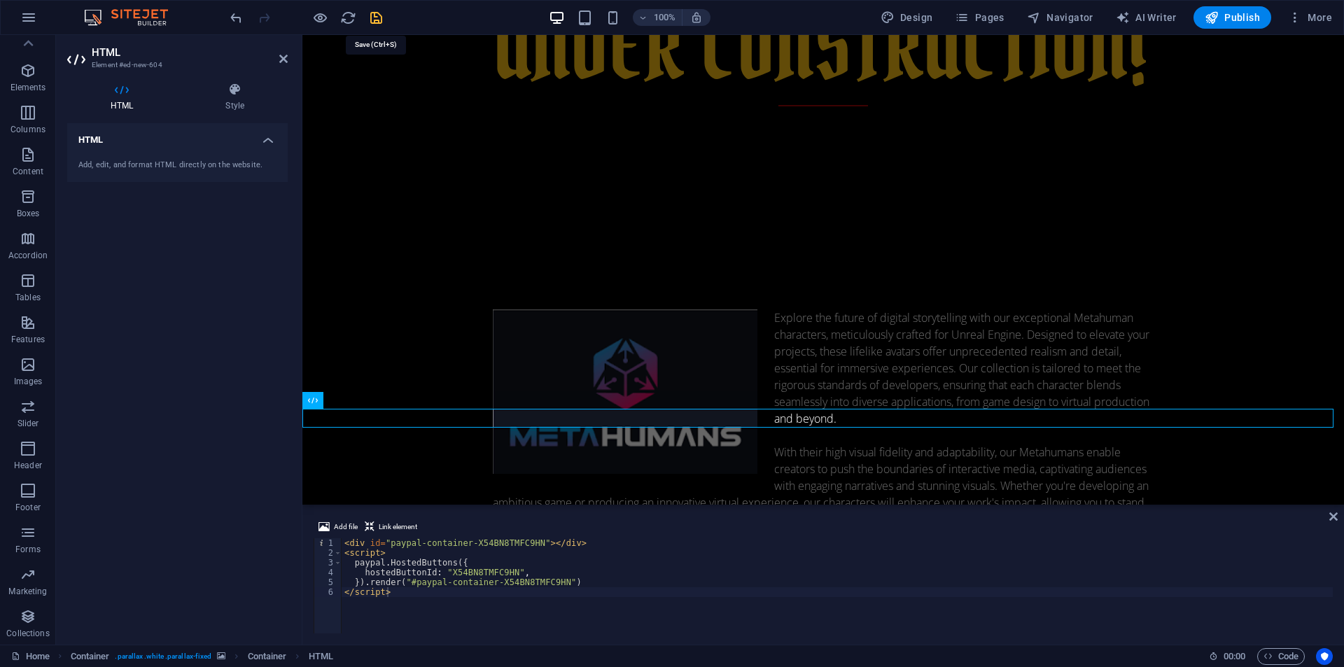
scroll to position [1143, 0]
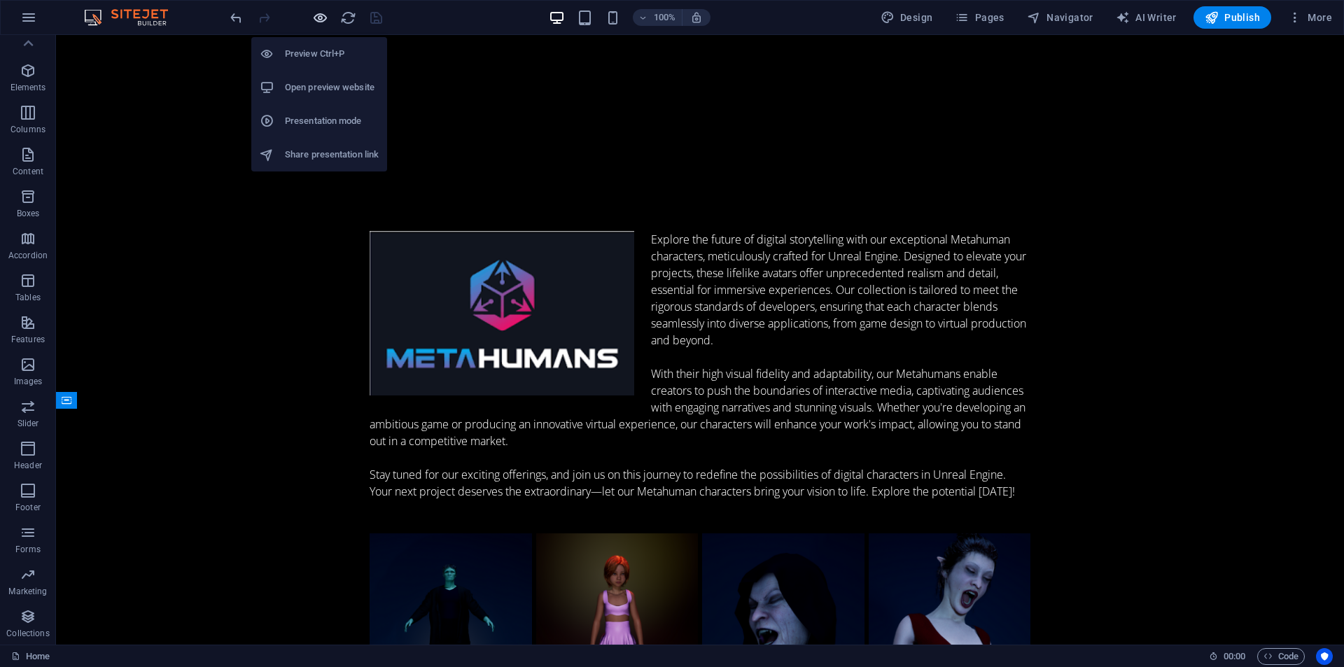
click at [316, 16] on icon "button" at bounding box center [320, 18] width 16 height 16
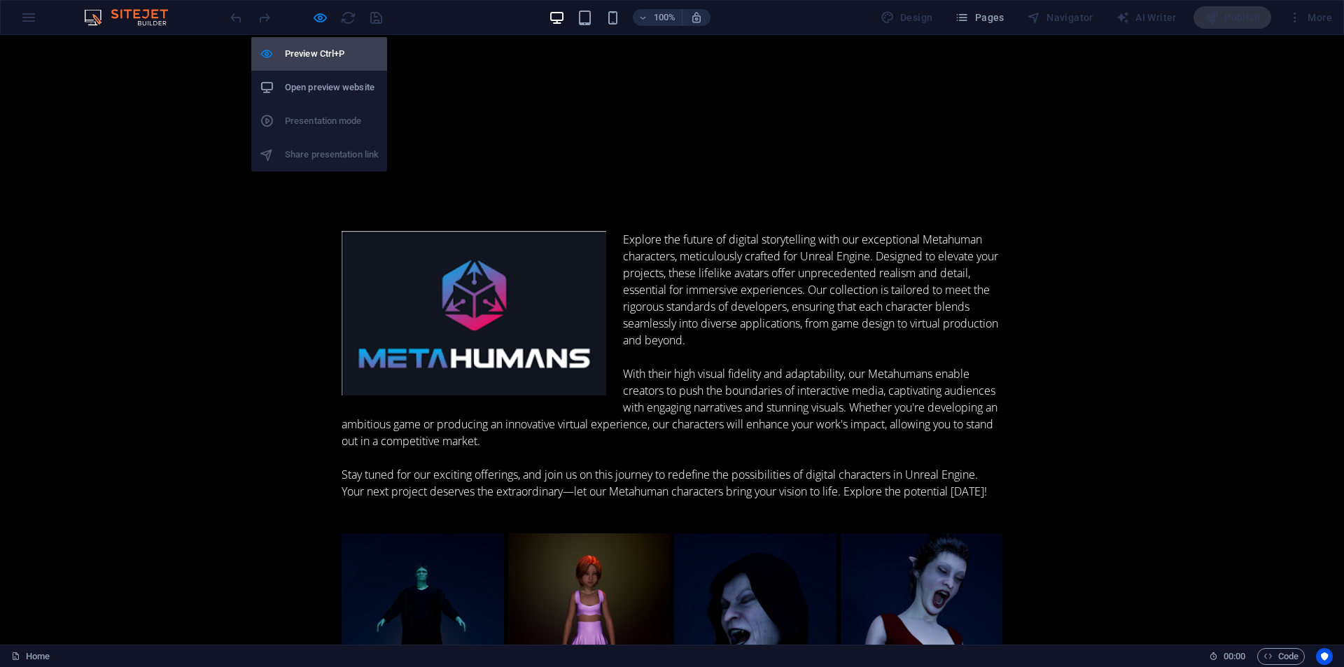
click at [307, 56] on h6 "Preview Ctrl+P" at bounding box center [332, 53] width 94 height 17
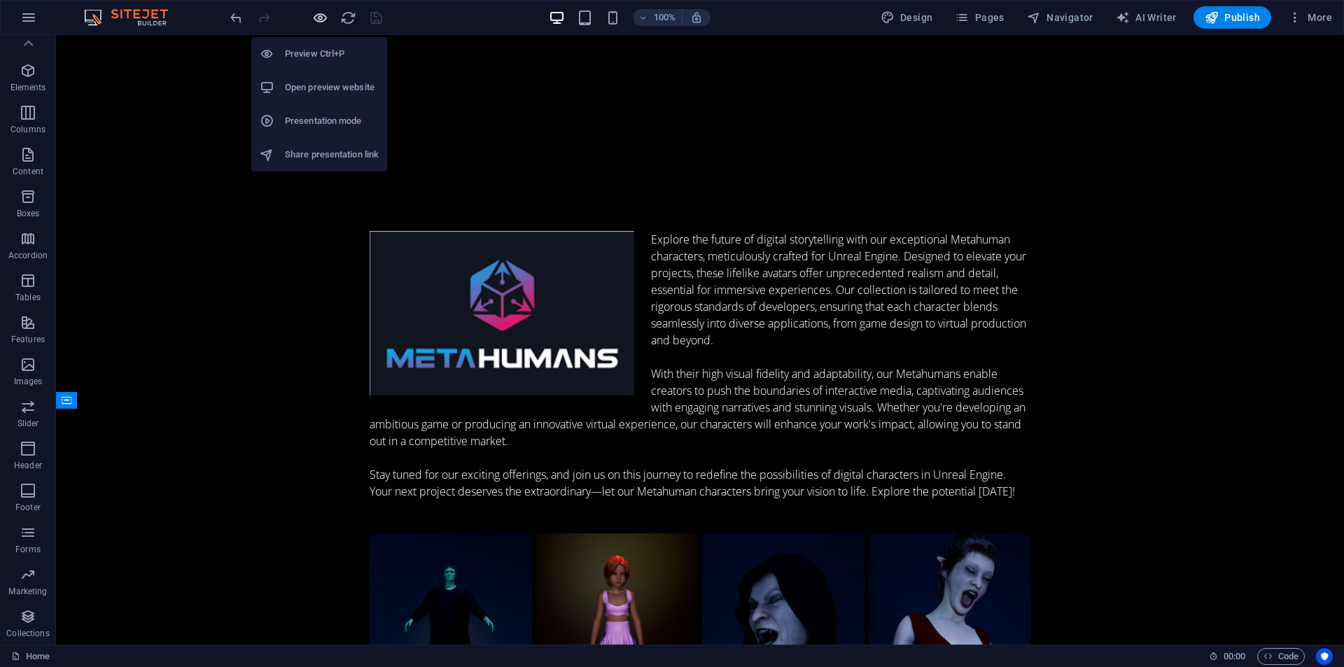
click at [325, 14] on icon "button" at bounding box center [320, 18] width 16 height 16
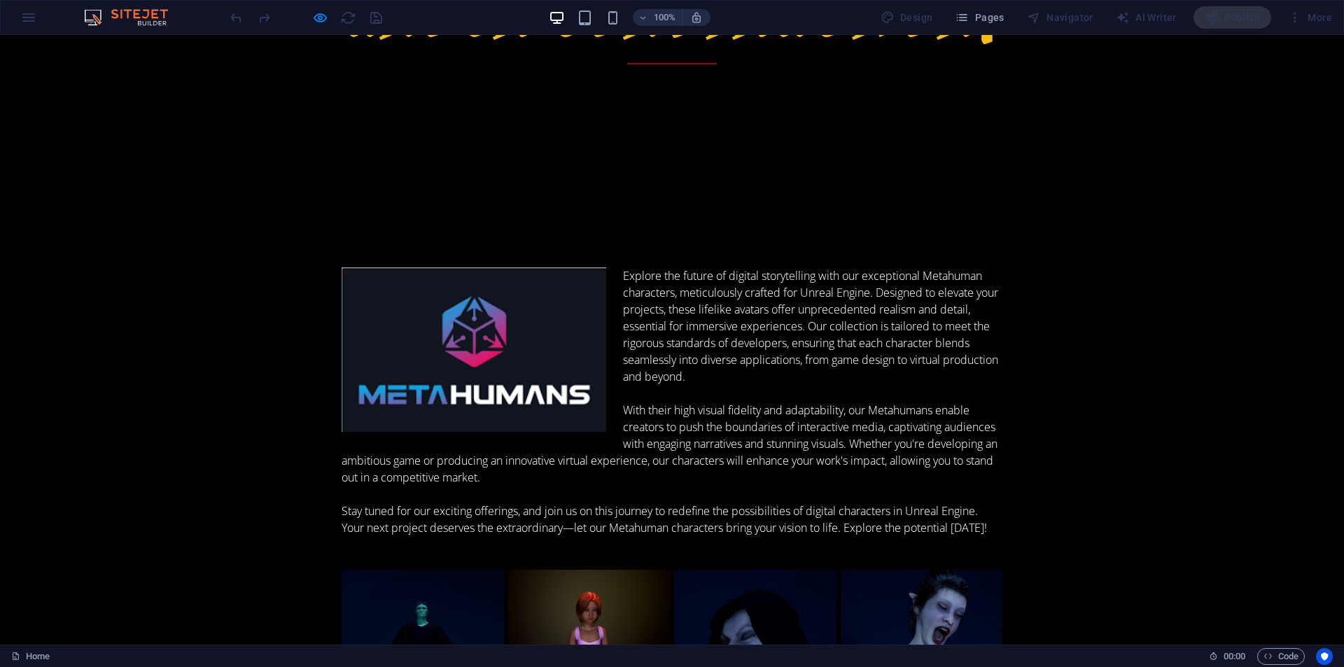
scroll to position [1251, 0]
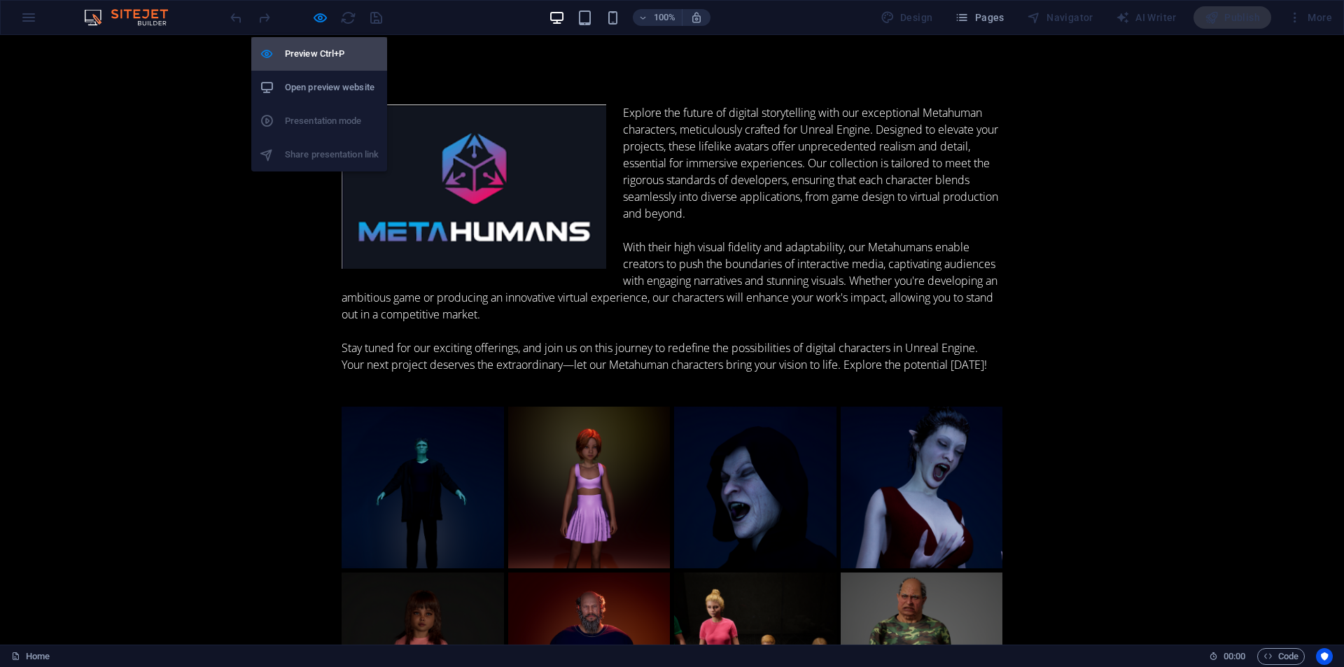
click at [297, 48] on h6 "Preview Ctrl+P" at bounding box center [332, 53] width 94 height 17
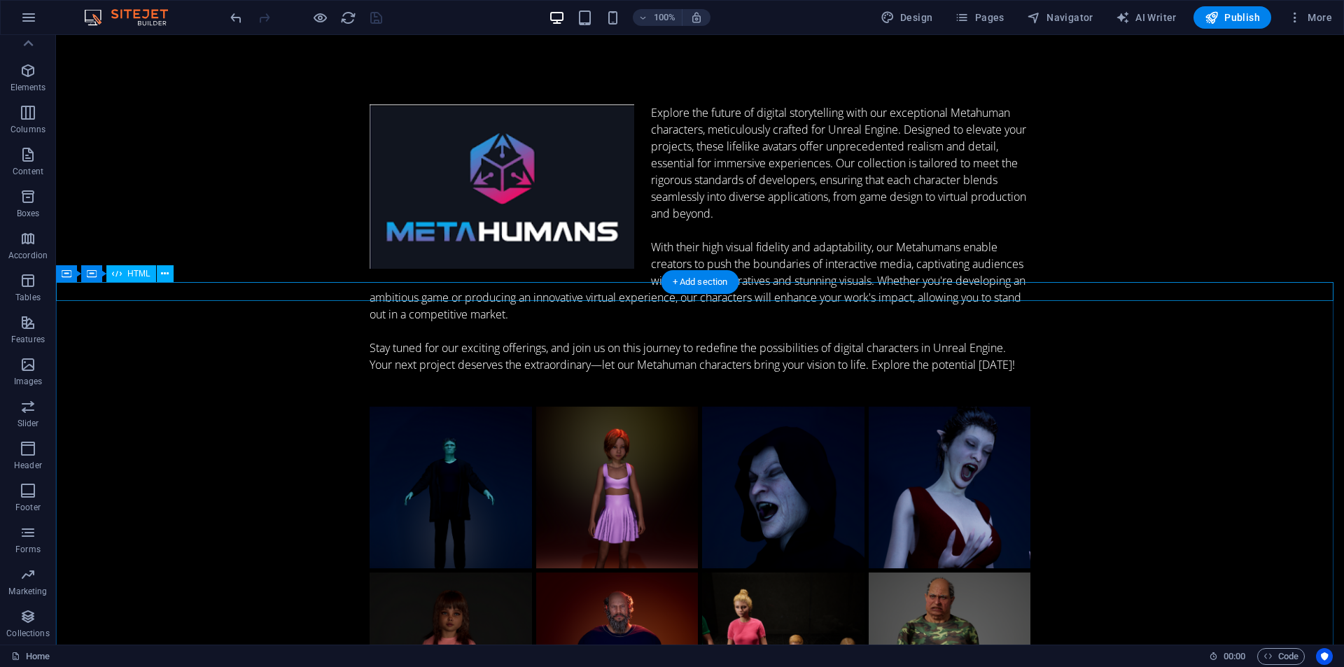
click at [165, 271] on icon at bounding box center [165, 274] width 8 height 15
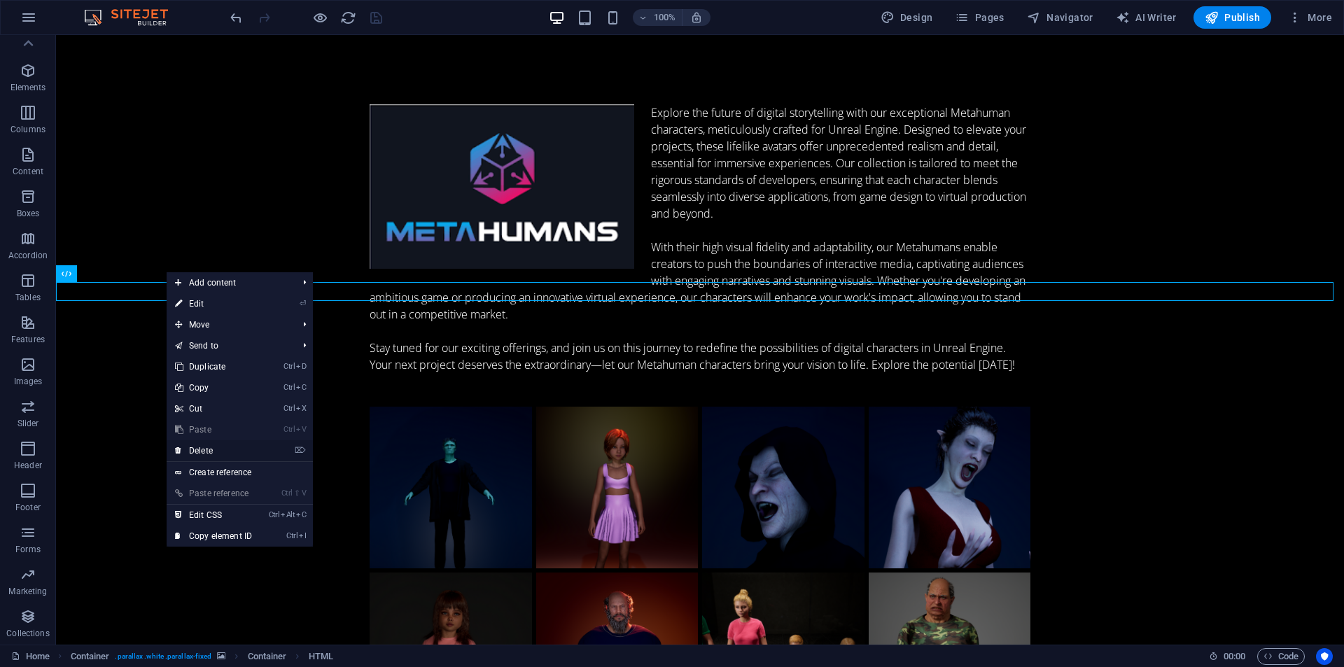
click at [185, 442] on link "⌦ Delete" at bounding box center [214, 450] width 94 height 21
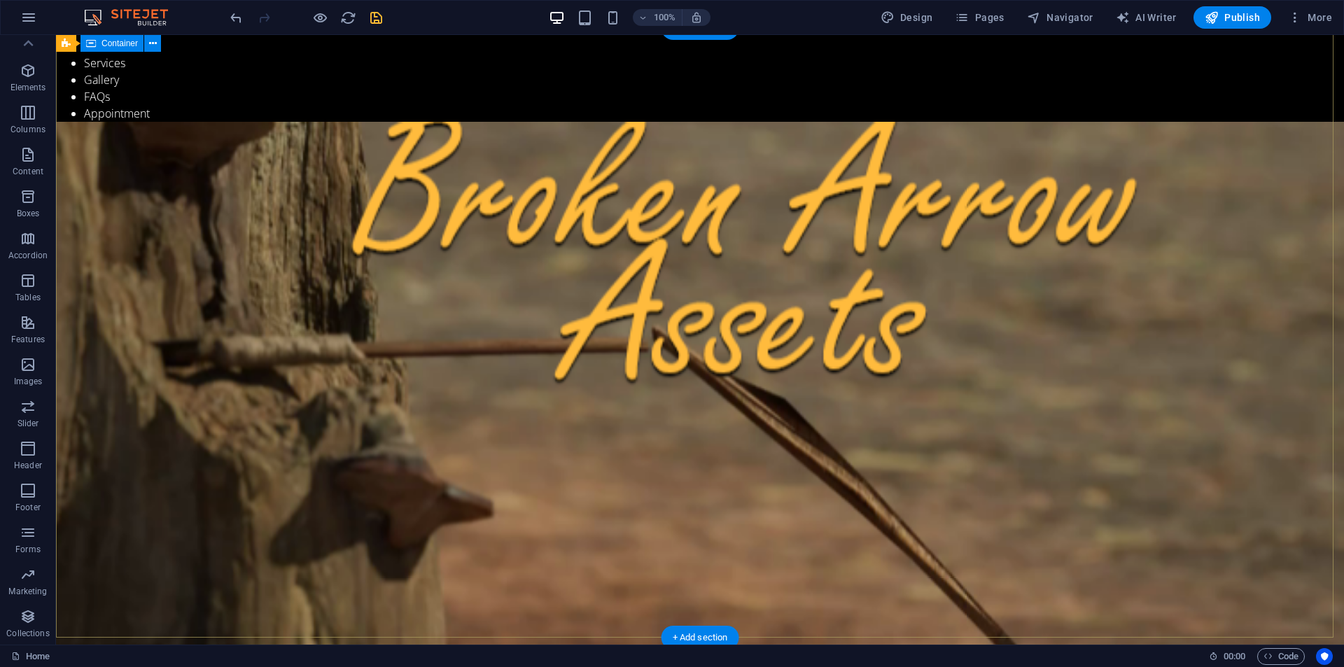
scroll to position [0, 0]
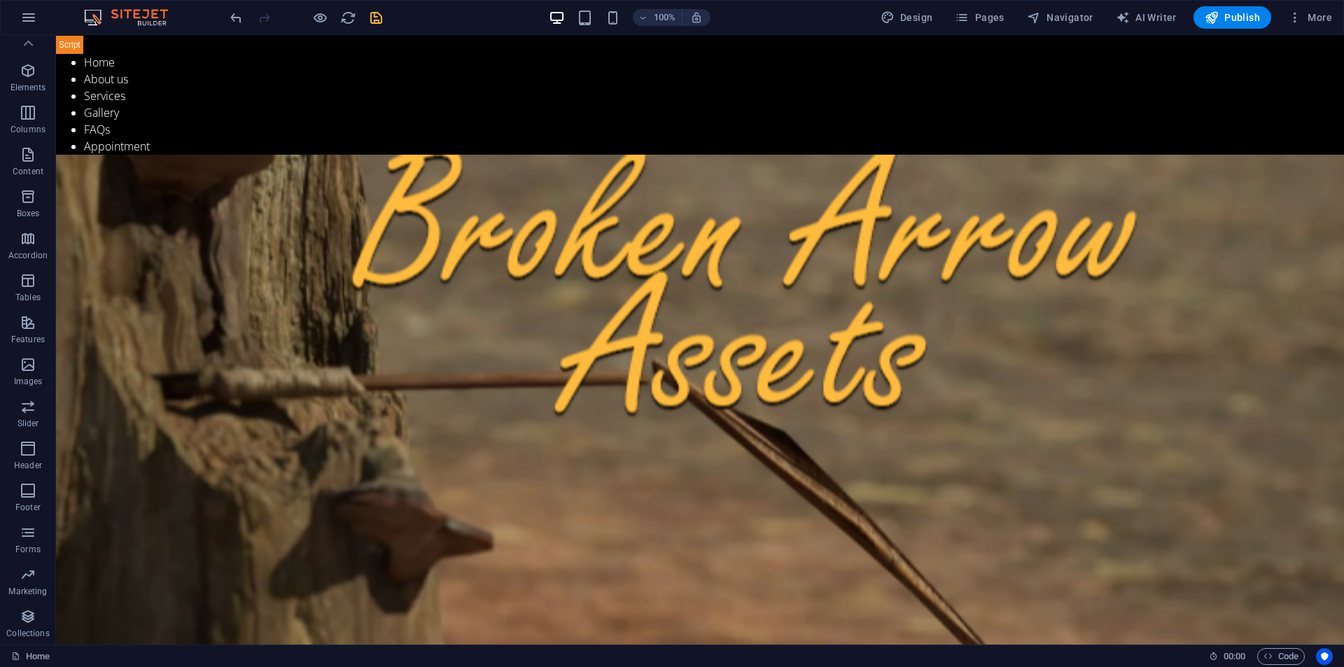
click at [54, 31] on div "100% Design Pages Navigator AI Writer Publish More" at bounding box center [672, 18] width 1342 height 34
click at [66, 34] on div "100% Design Pages Navigator AI Writer Publish More" at bounding box center [672, 18] width 1342 height 34
click at [110, 47] on button at bounding box center [114, 43] width 17 height 17
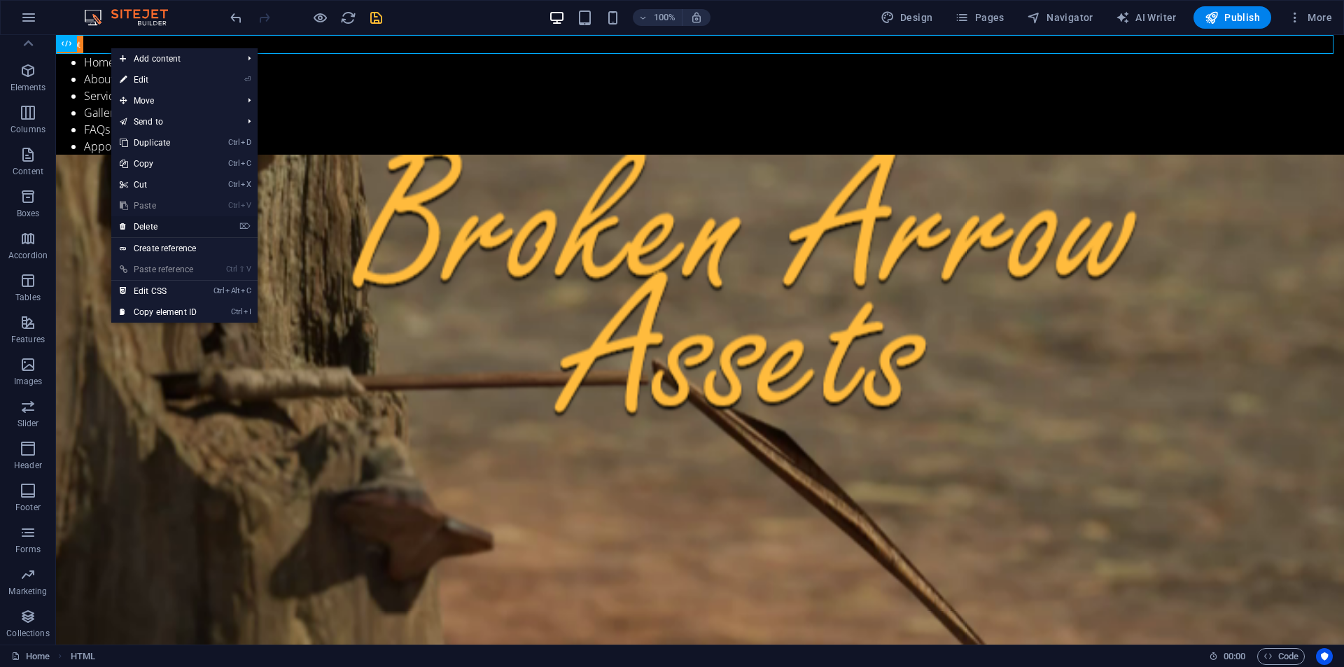
click at [132, 219] on link "⌦ Delete" at bounding box center [158, 226] width 94 height 21
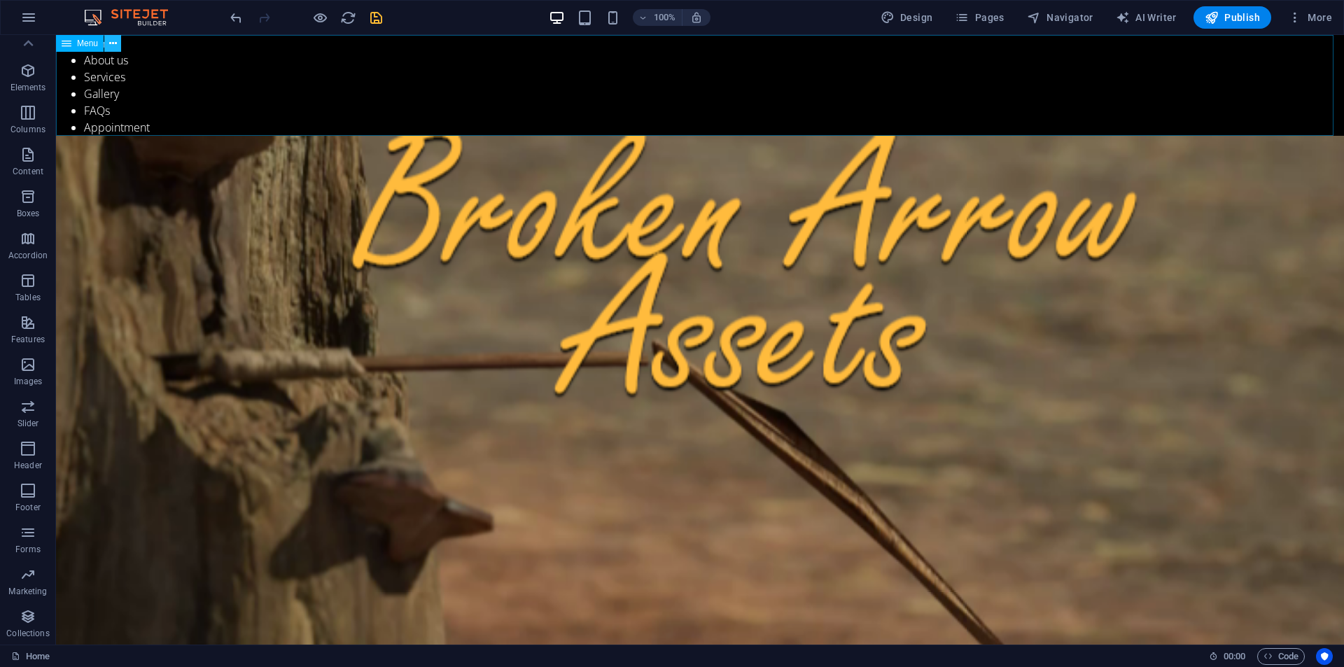
click at [113, 38] on icon at bounding box center [113, 43] width 8 height 15
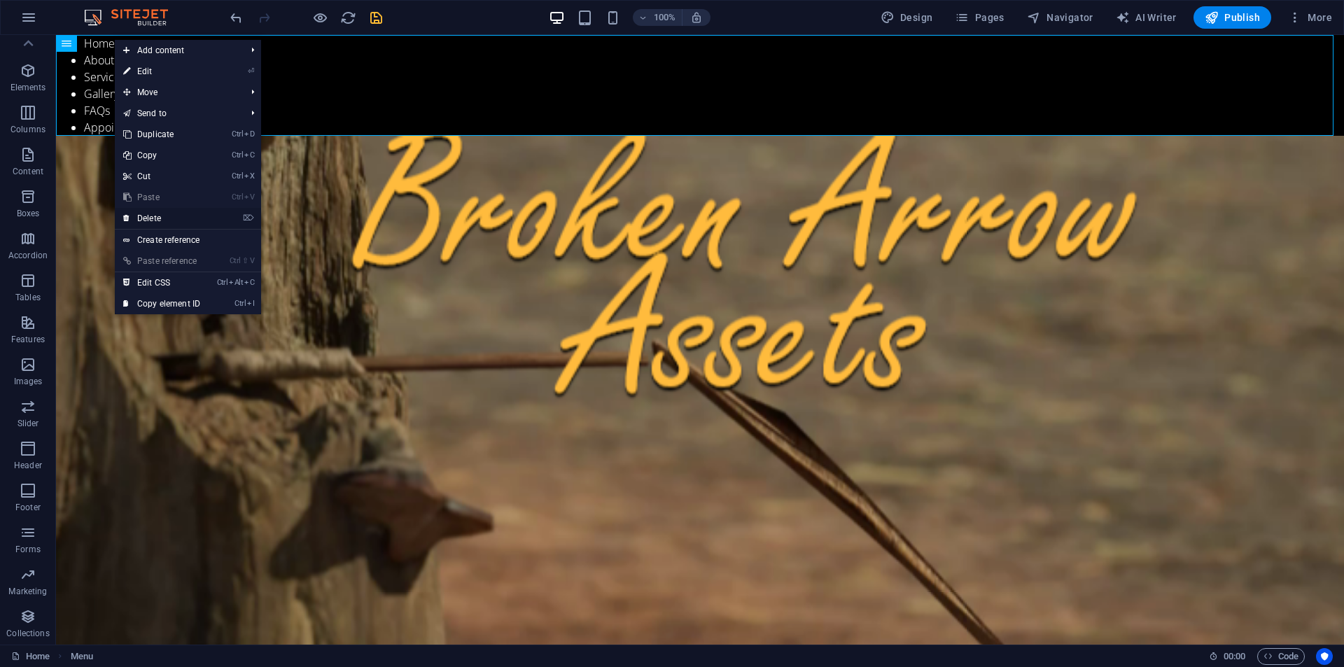
click at [146, 213] on link "⌦ Delete" at bounding box center [162, 218] width 94 height 21
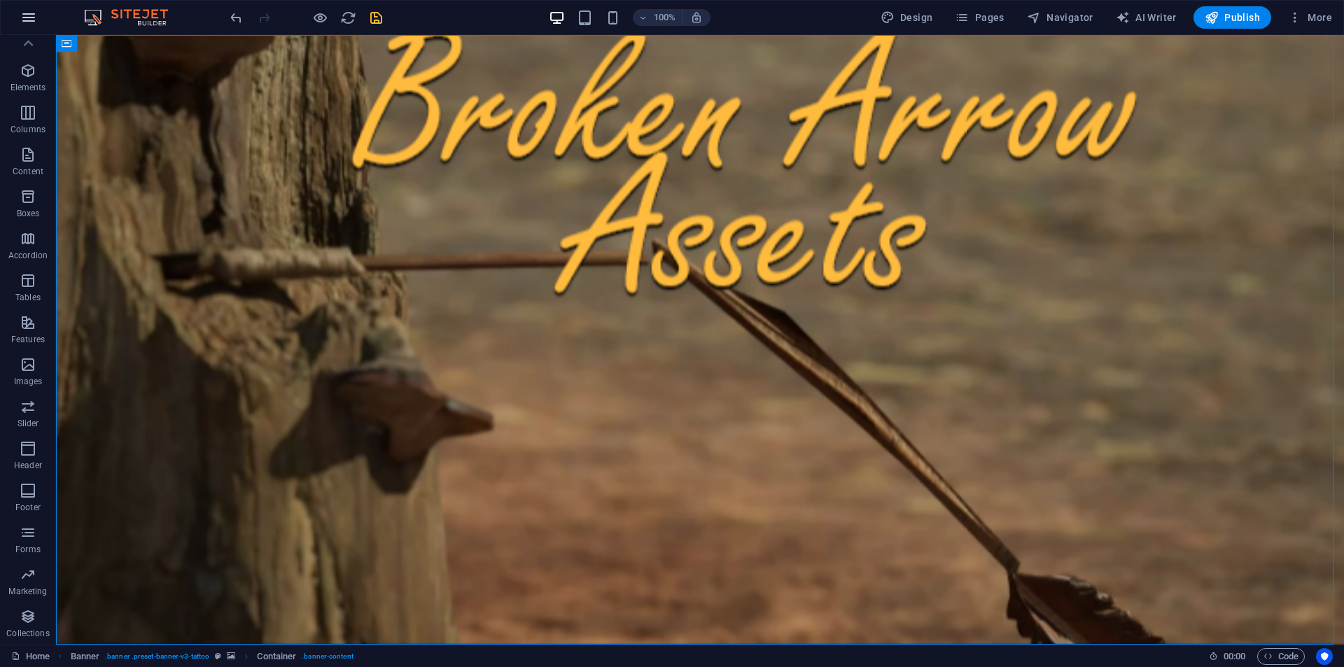
click at [27, 10] on icon "button" at bounding box center [28, 17] width 17 height 17
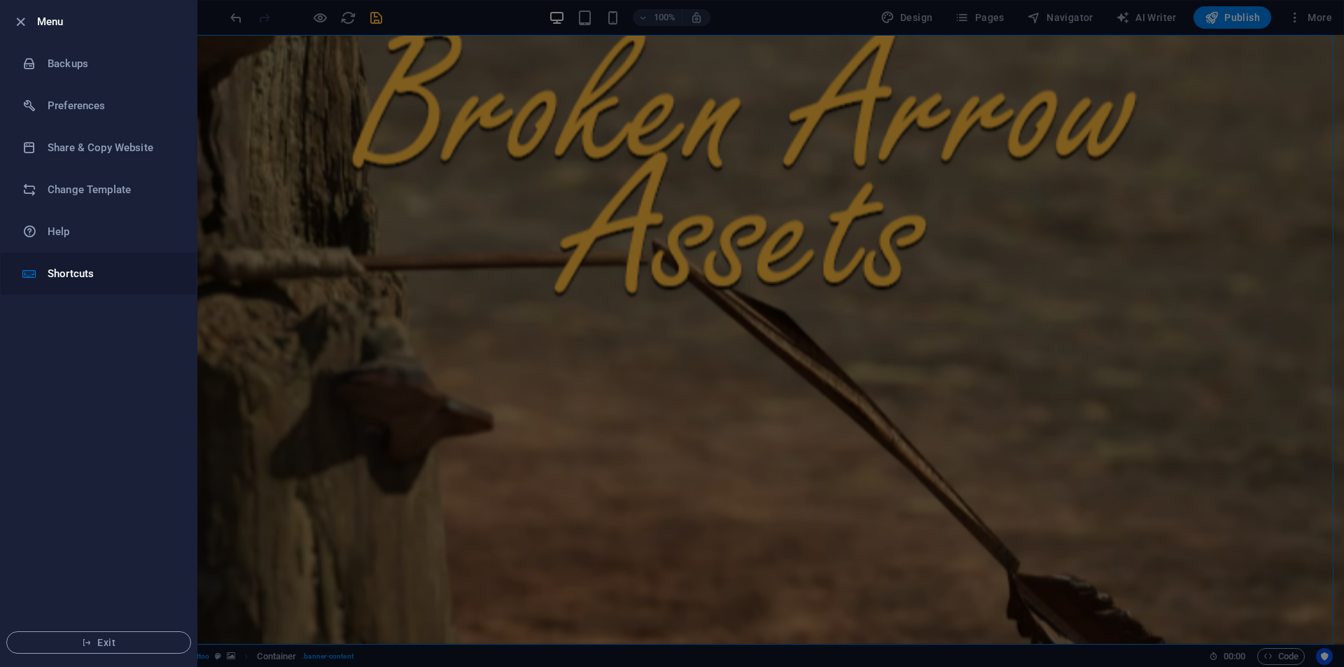
click at [64, 286] on li "Shortcuts" at bounding box center [99, 274] width 196 height 42
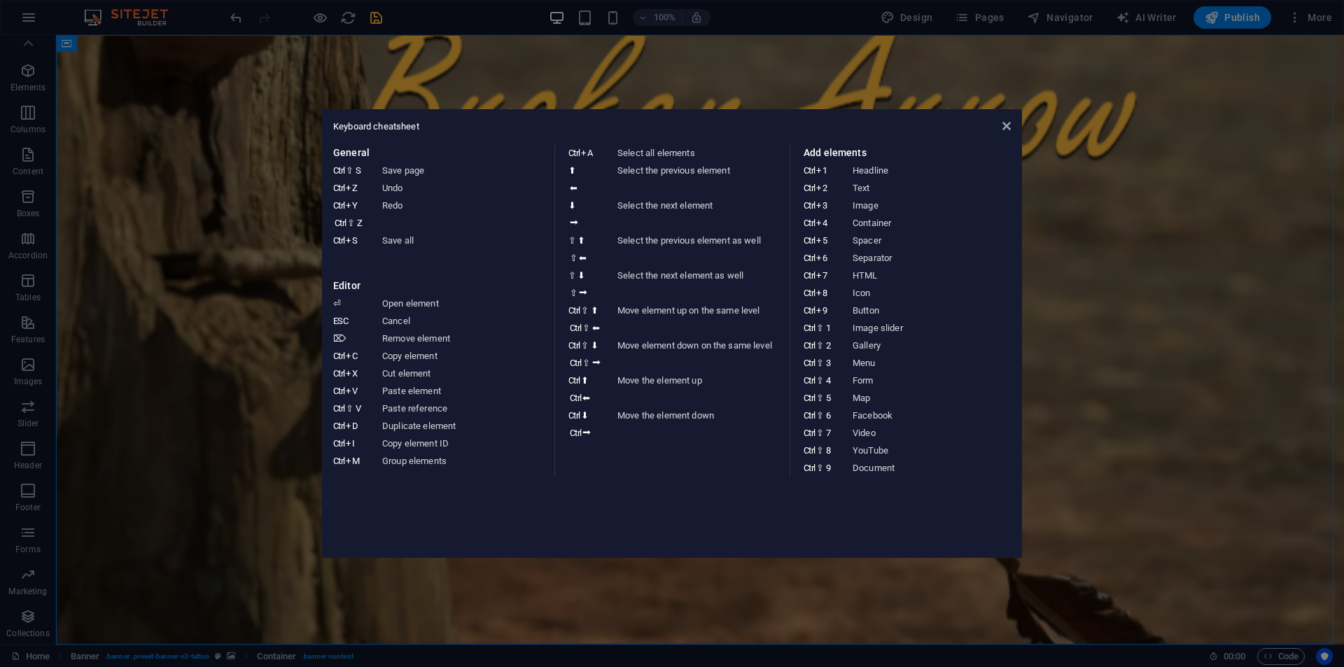
click at [1000, 132] on div "Keyboard cheatsheet" at bounding box center [672, 126] width 678 height 13
click at [1002, 127] on icon at bounding box center [1006, 126] width 8 height 11
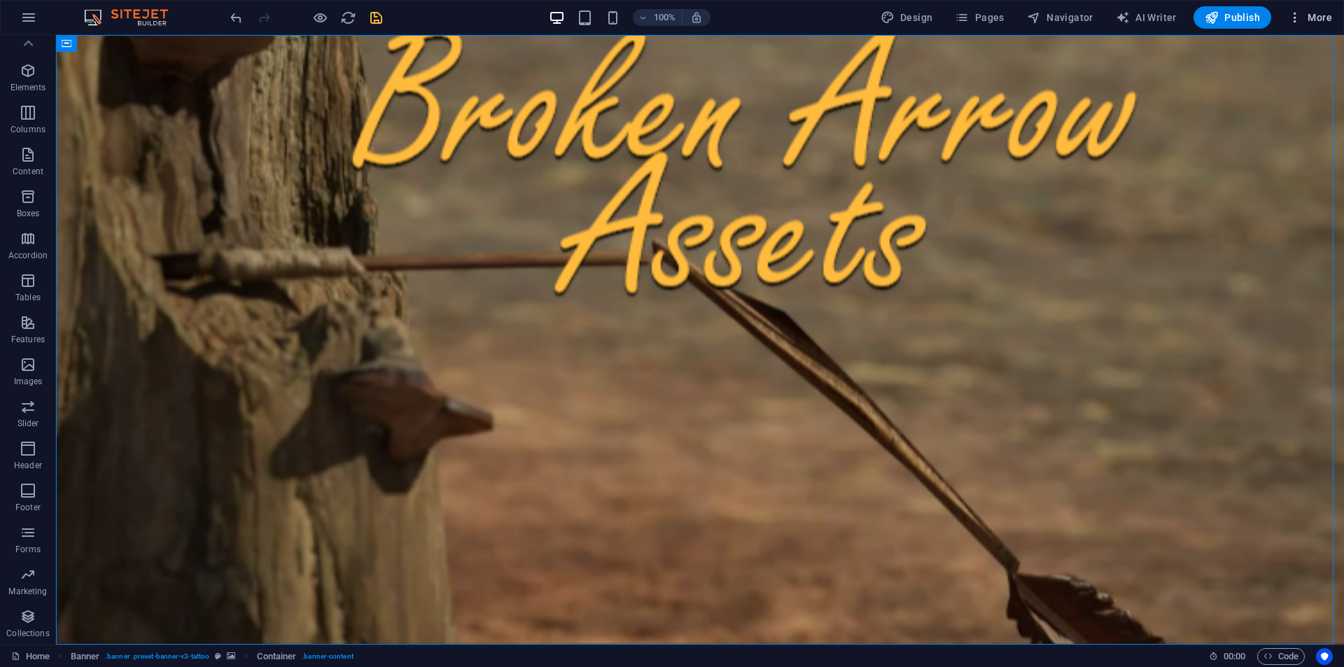
click at [1310, 13] on span "More" at bounding box center [1310, 17] width 44 height 14
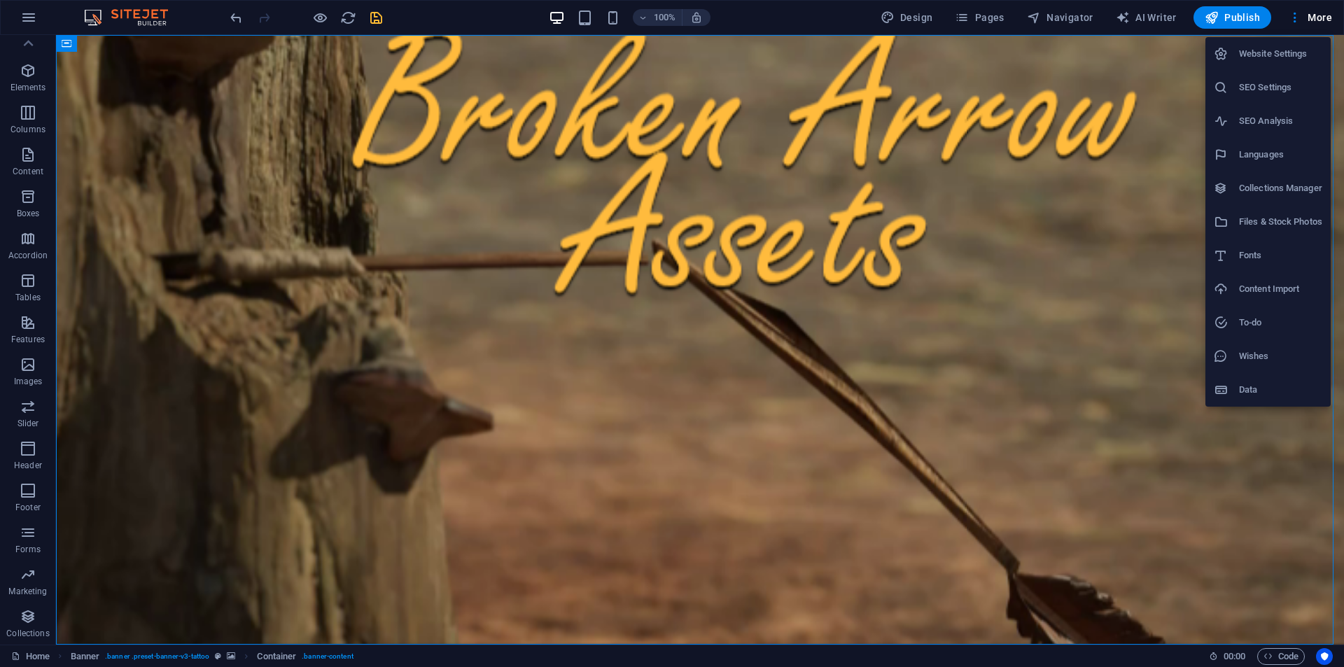
click at [1238, 217] on div at bounding box center [1226, 222] width 25 height 14
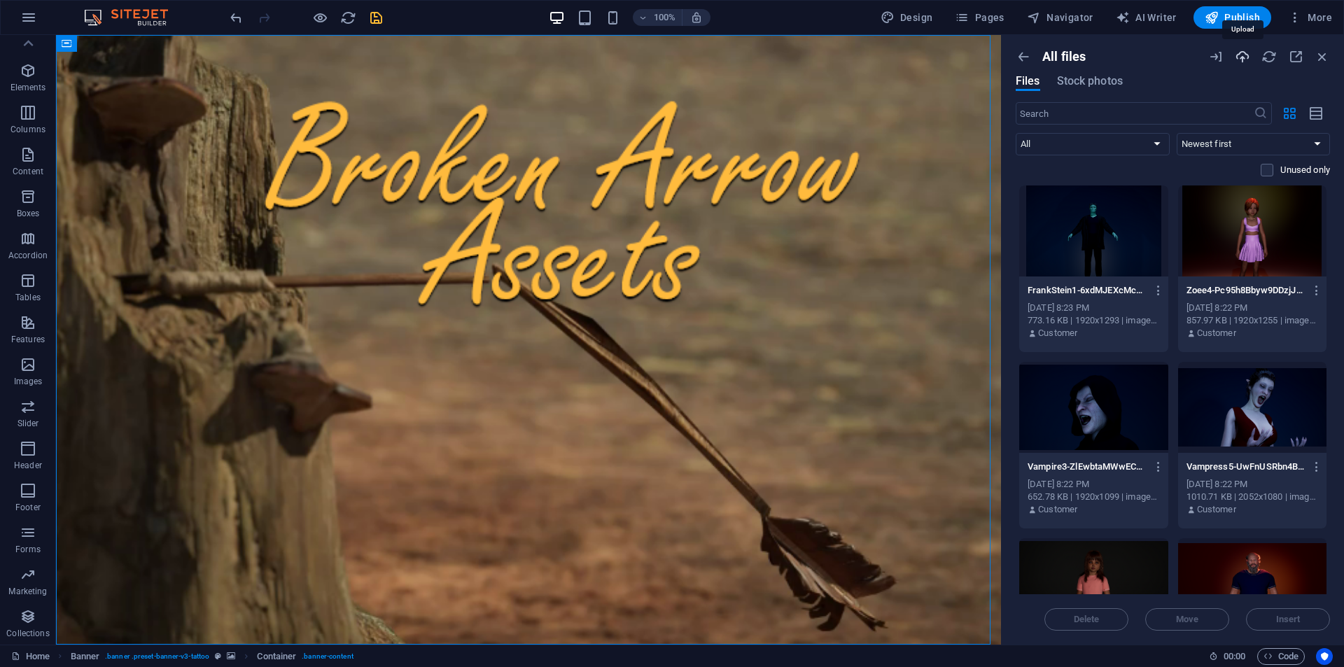
click at [1240, 59] on icon "button" at bounding box center [1242, 56] width 15 height 15
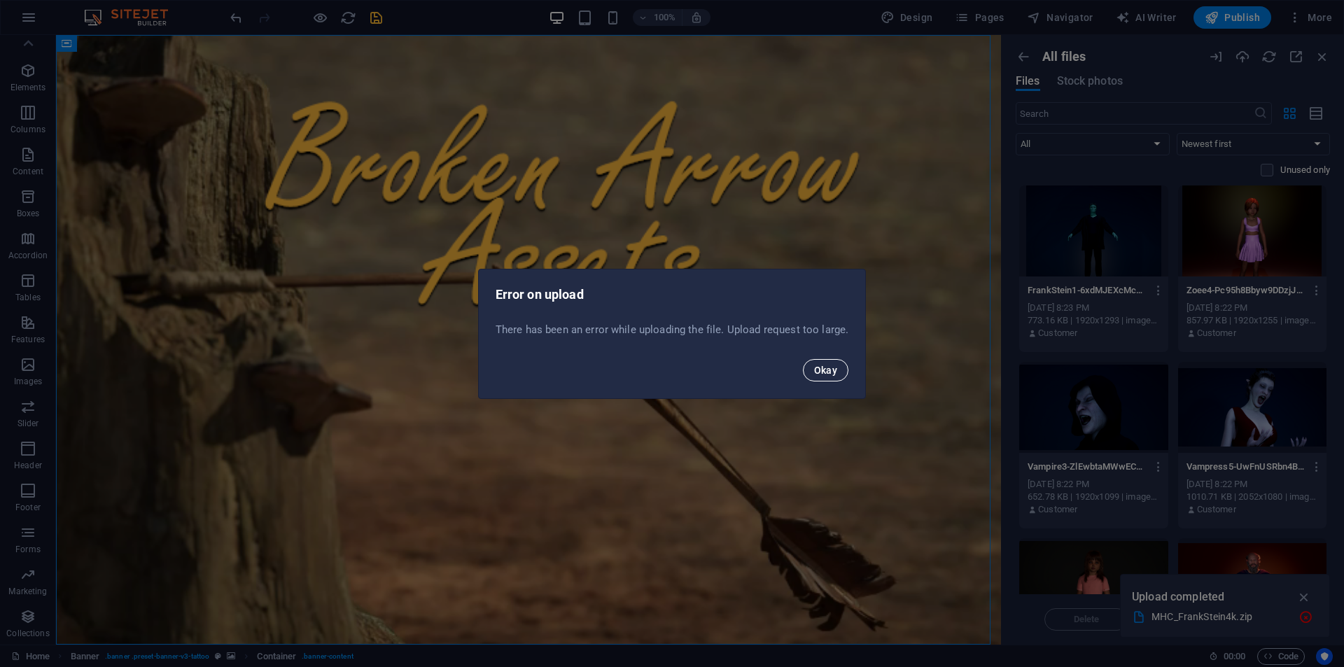
click at [818, 361] on button "Okay" at bounding box center [826, 370] width 46 height 22
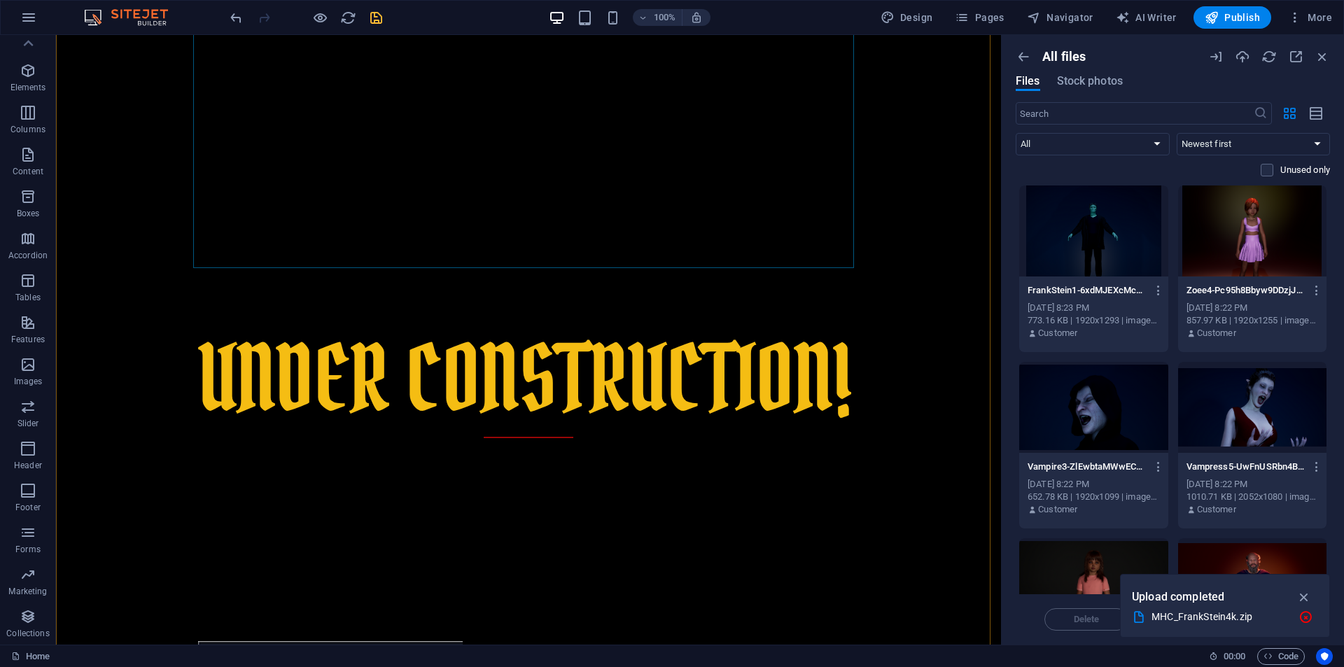
scroll to position [980, 0]
